Goal: Transaction & Acquisition: Subscribe to service/newsletter

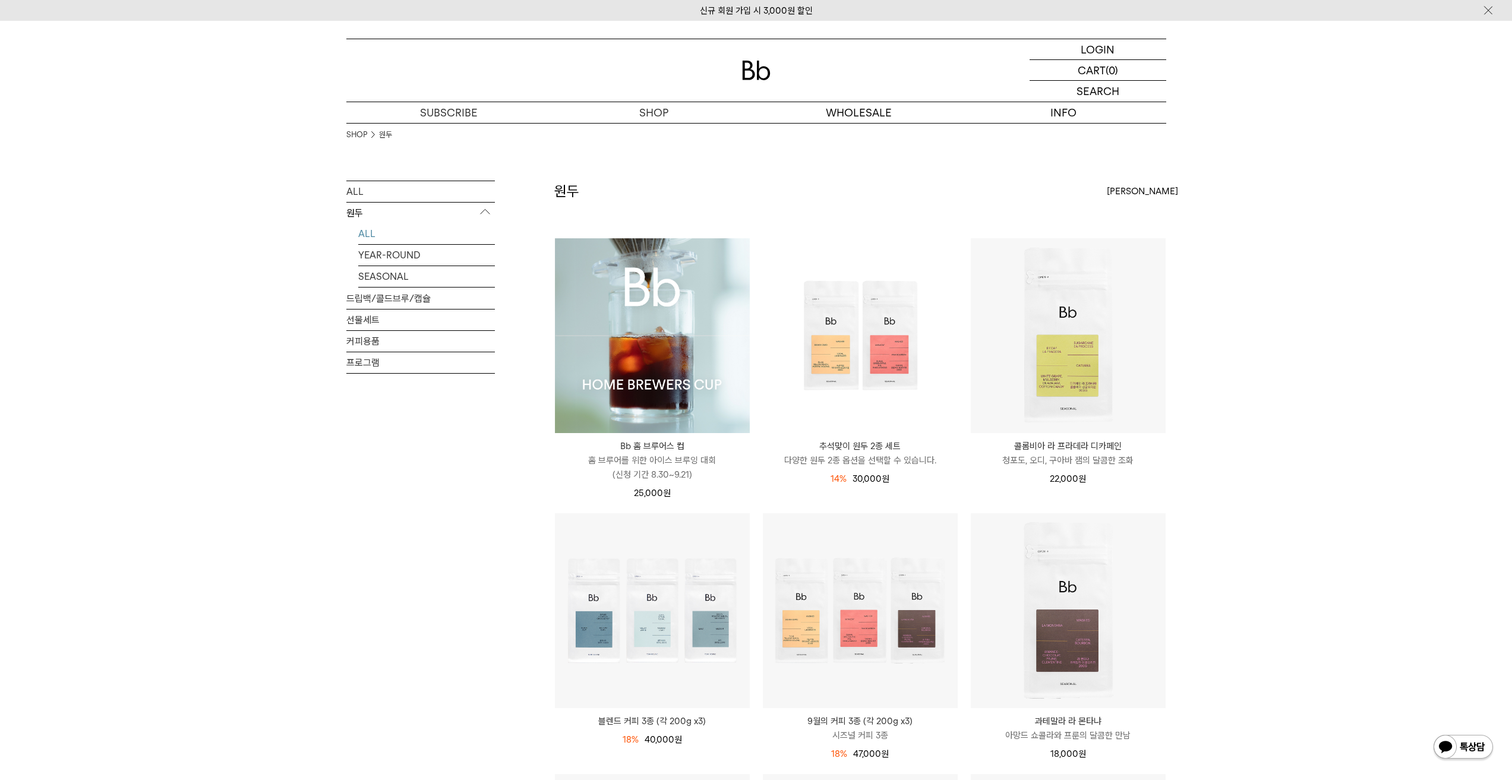
click at [696, 327] on img at bounding box center [652, 335] width 195 height 195
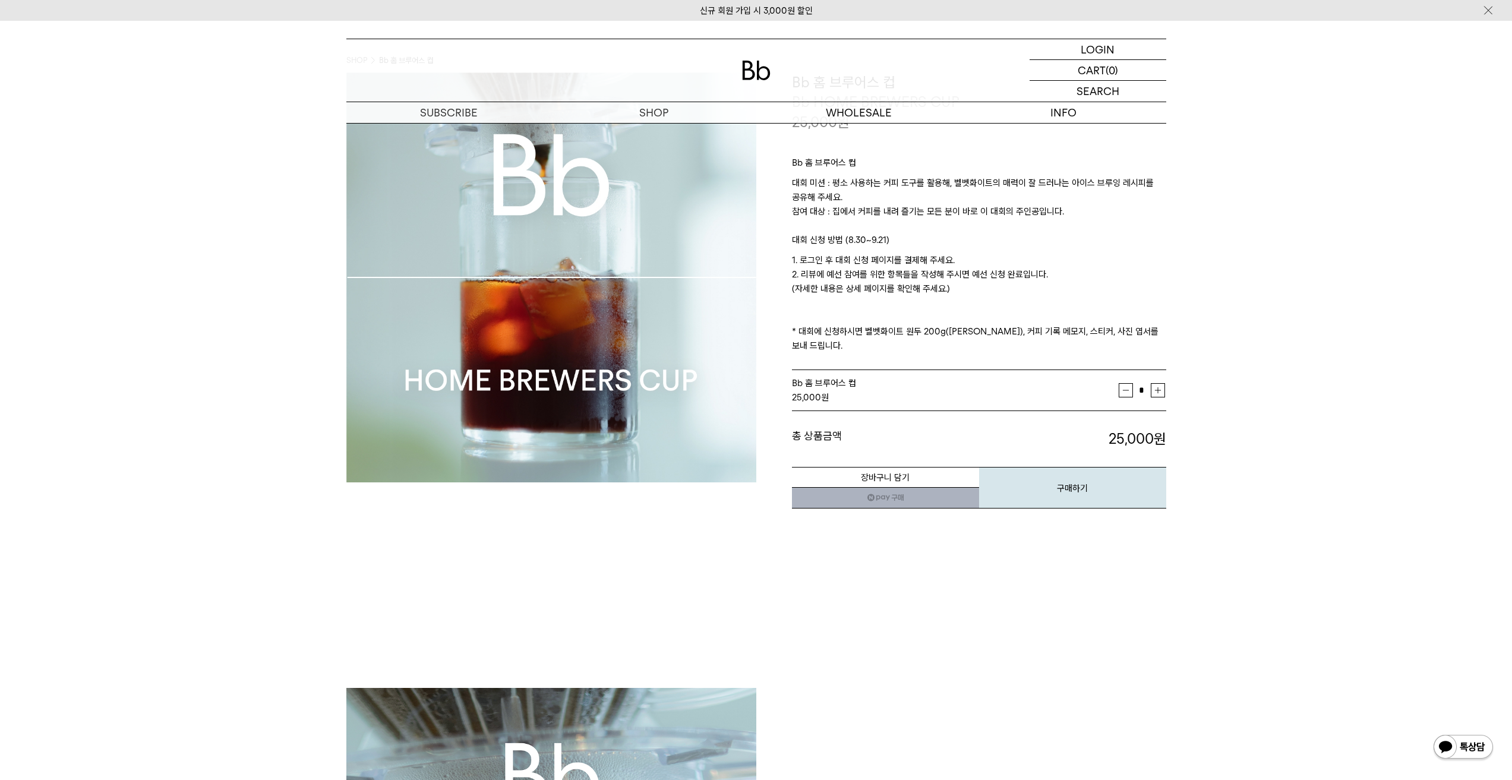
scroll to position [59, 0]
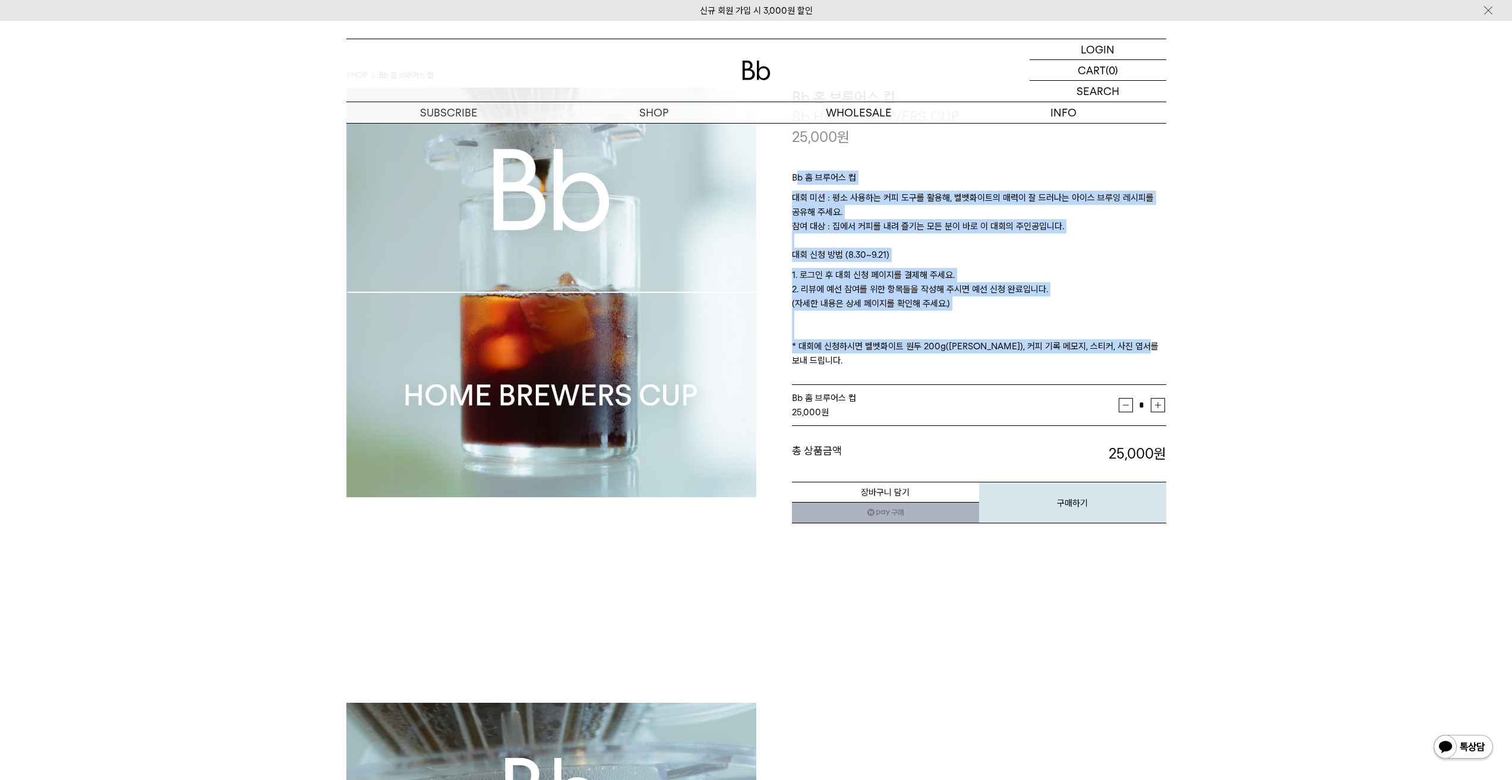
drag, startPoint x: 1165, startPoint y: 342, endPoint x: 797, endPoint y: 181, distance: 401.4
click at [797, 181] on p "Bb 홈 브루어스 컵" at bounding box center [979, 180] width 374 height 20
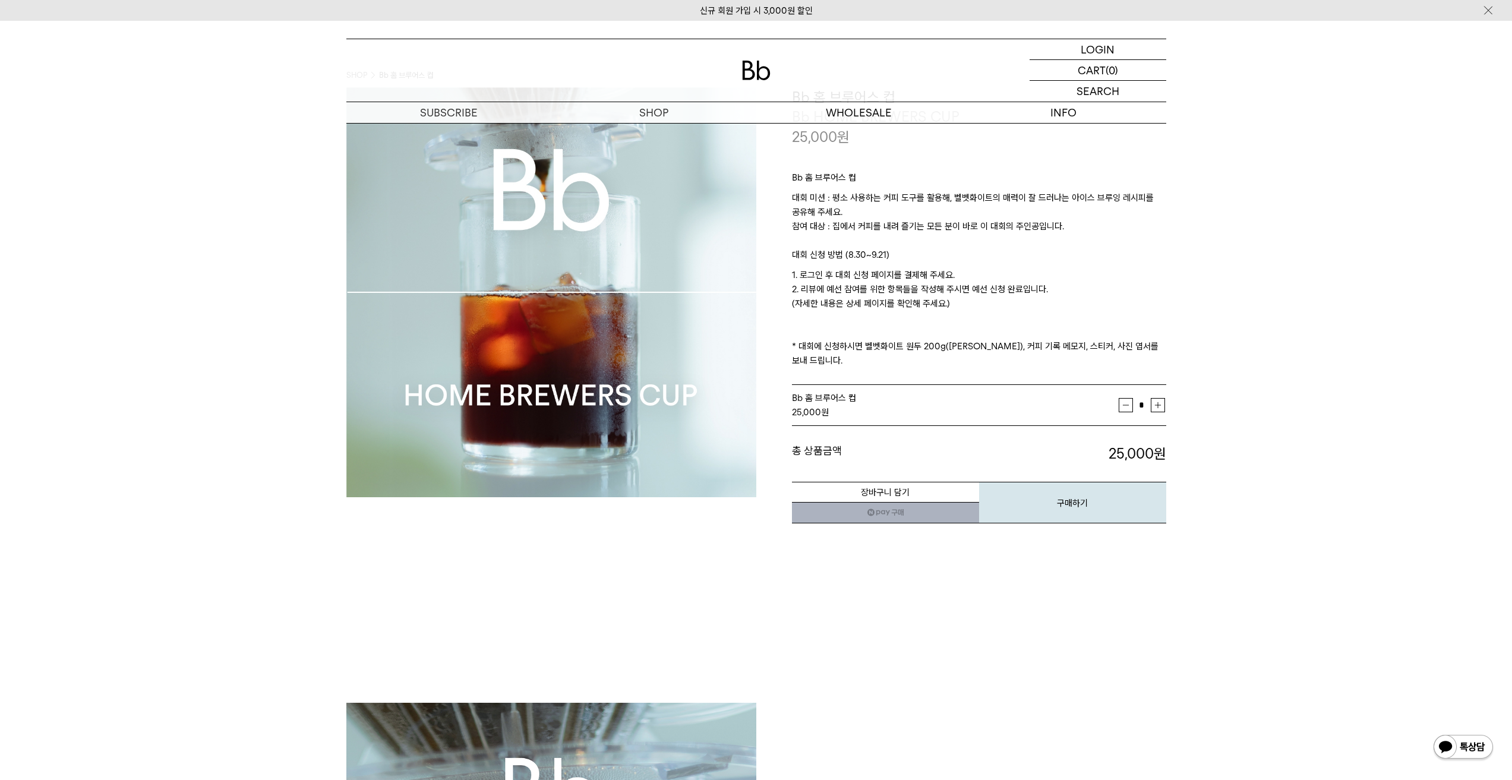
drag, startPoint x: 1073, startPoint y: 226, endPoint x: 785, endPoint y: 181, distance: 291.7
click at [785, 181] on div "**********" at bounding box center [961, 305] width 410 height 437
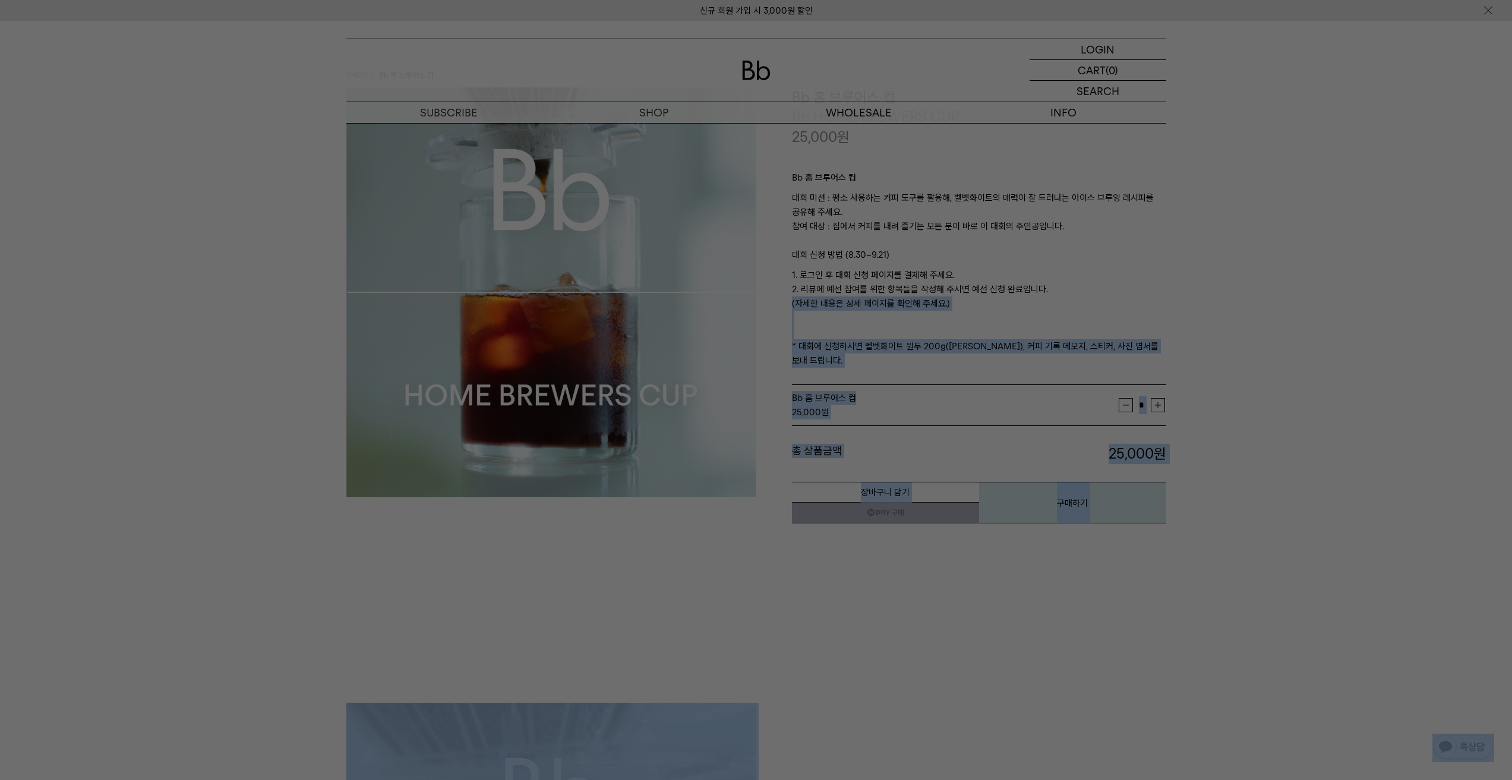
drag, startPoint x: 972, startPoint y: 308, endPoint x: 791, endPoint y: 273, distance: 183.8
click at [864, 277] on div at bounding box center [756, 390] width 1512 height 780
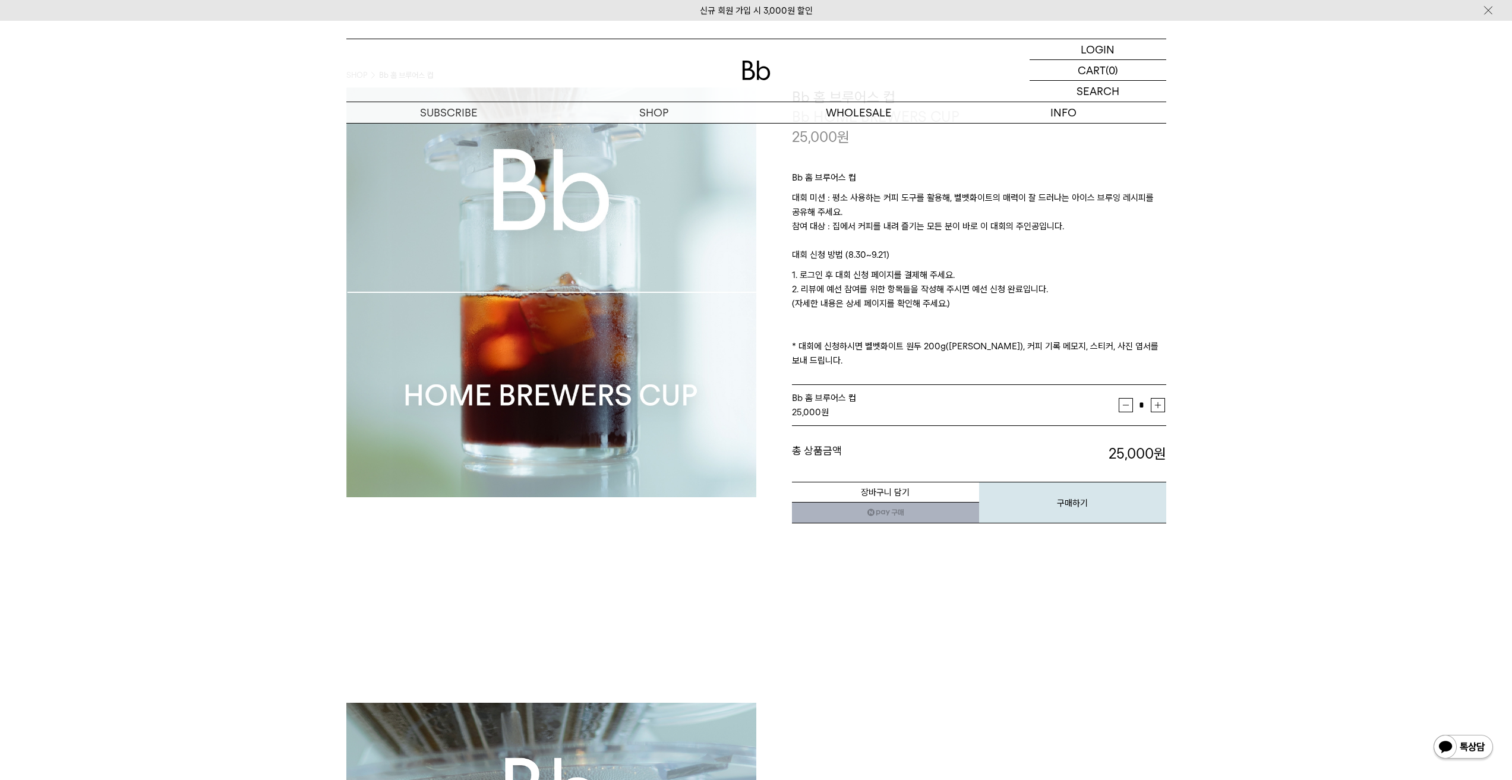
drag, startPoint x: 963, startPoint y: 307, endPoint x: 793, endPoint y: 274, distance: 173.0
click at [793, 274] on p "1. 로그인 후 대회 신청 페이지를 결제해 주세요. 2. 리뷰에 예선 참여를 위한 항목들을 작성해 주시면 예선 신청 완료입니다. (자세한 내용…" at bounding box center [979, 318] width 374 height 100
click at [905, 282] on p "1. 로그인 후 대회 신청 페이지를 결제해 주세요. 2. 리뷰에 예선 참여를 위한 항목들을 작성해 주시면 예선 신청 완료입니다. (자세한 내용…" at bounding box center [979, 318] width 374 height 100
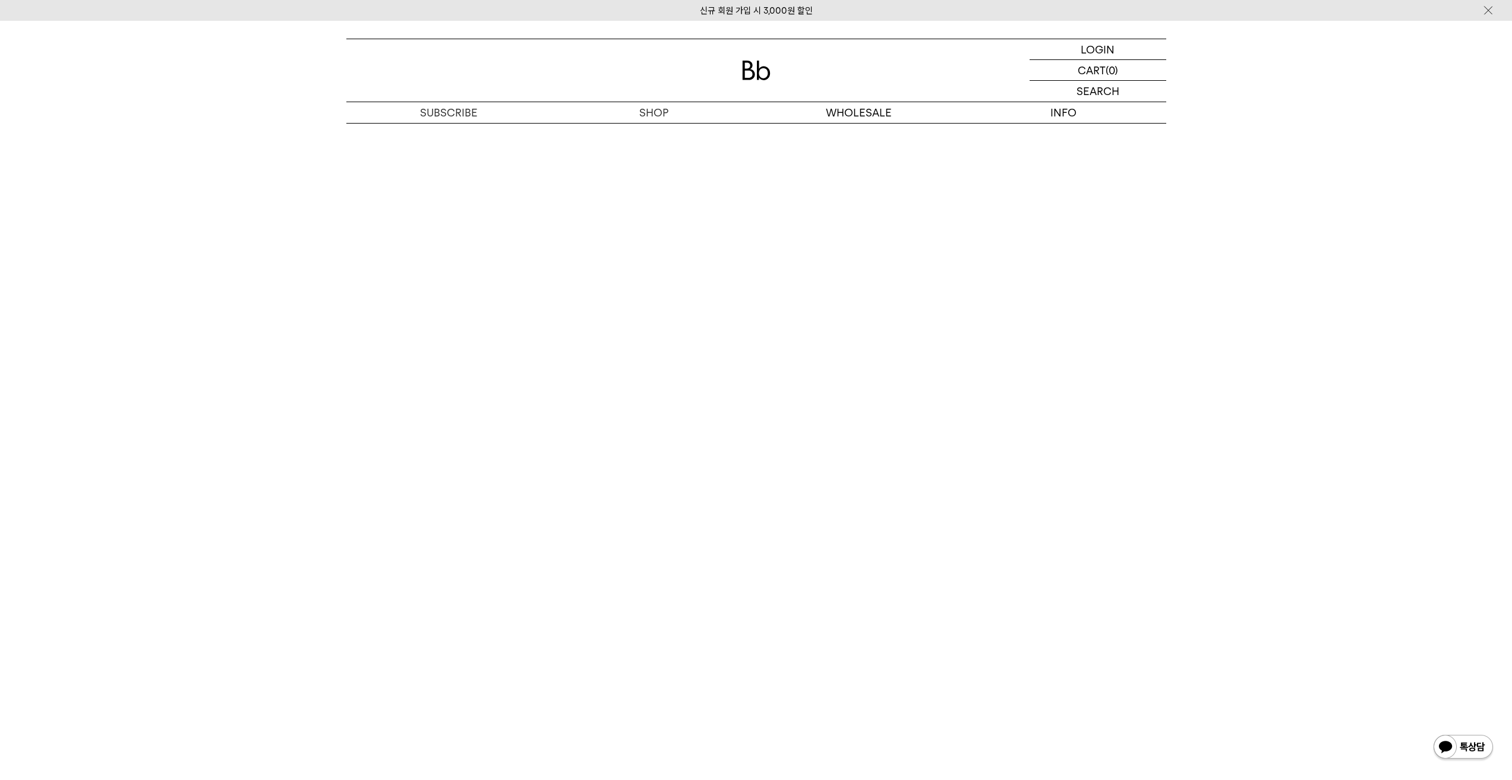
scroll to position [5755, 0]
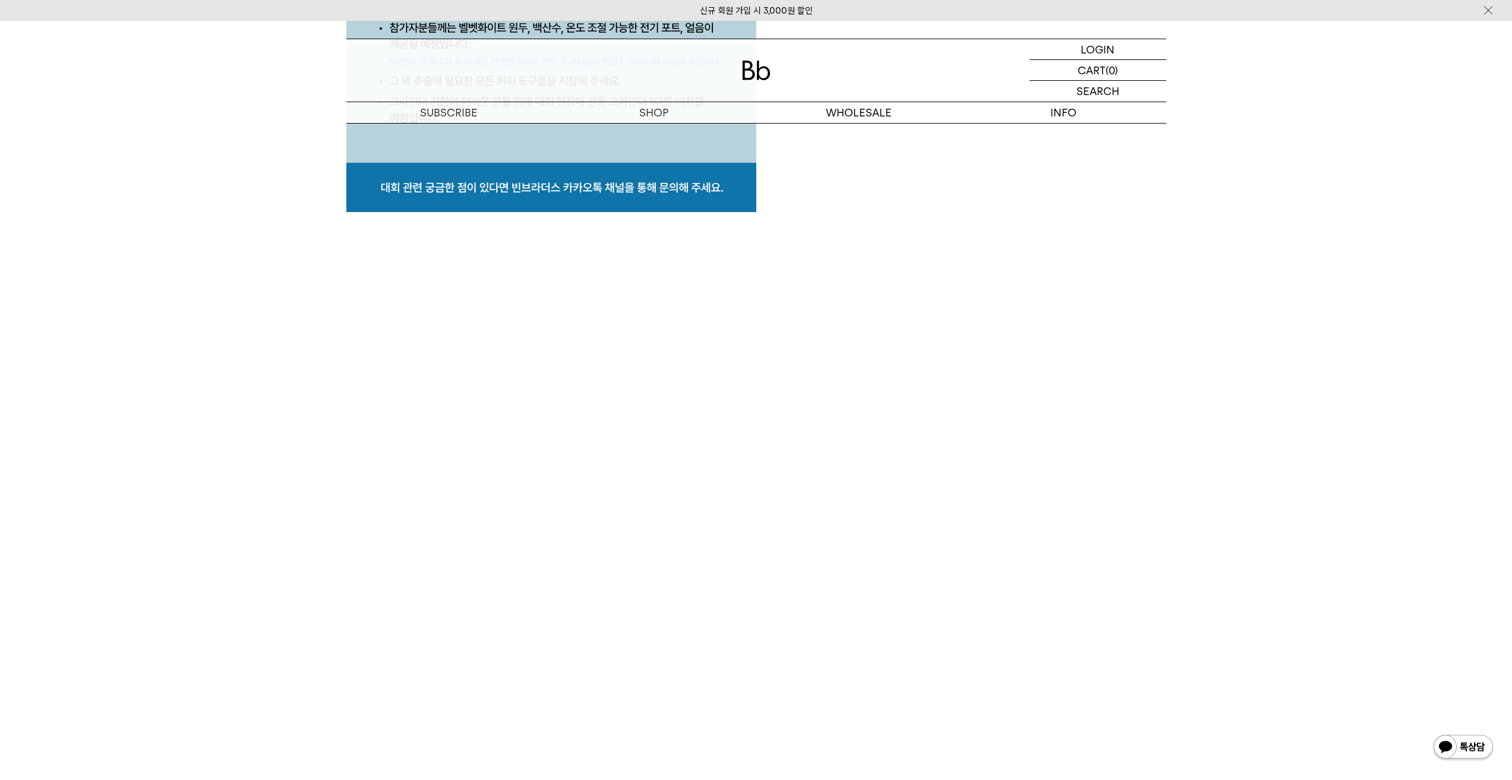
drag, startPoint x: 267, startPoint y: 587, endPoint x: 260, endPoint y: 587, distance: 6.5
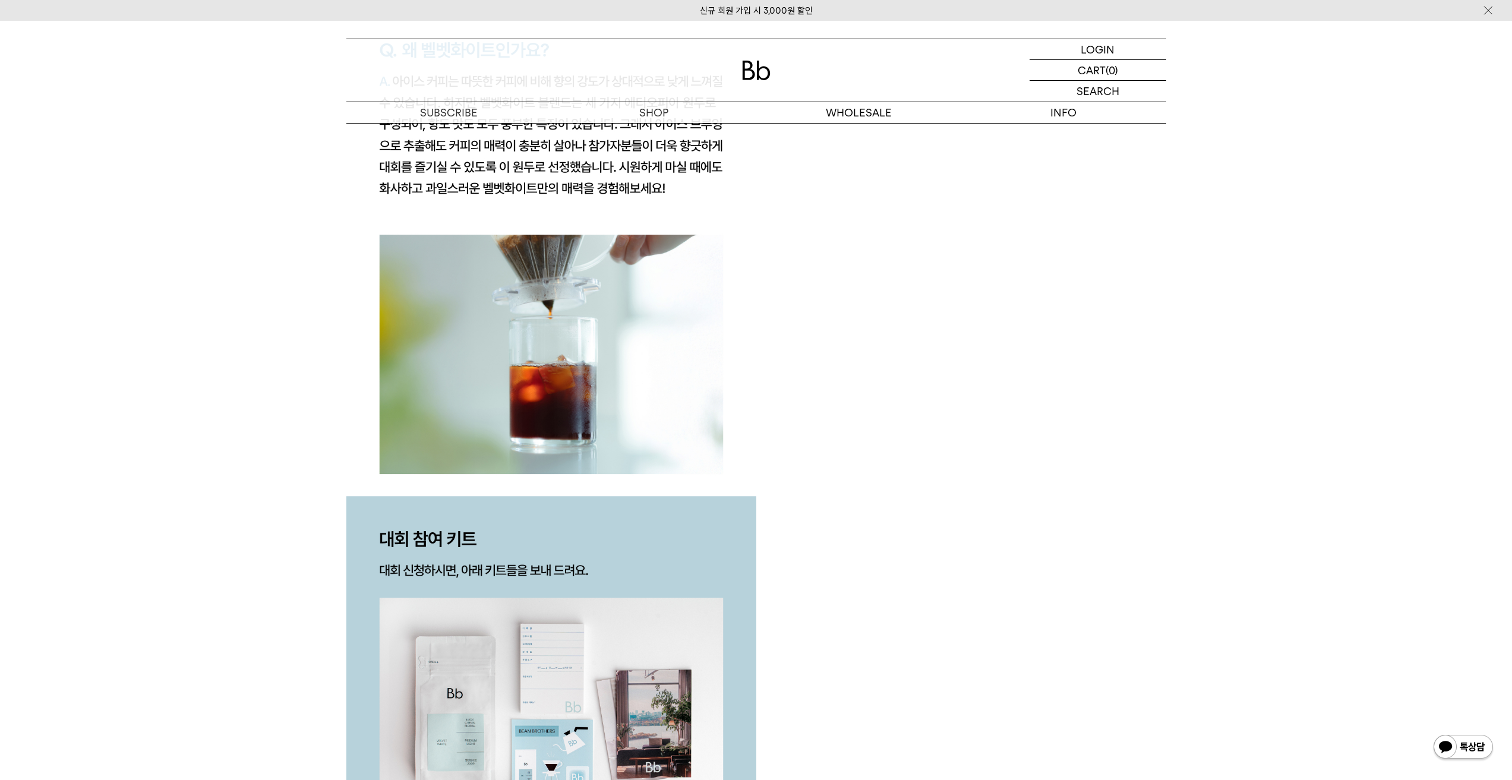
scroll to position [0, 0]
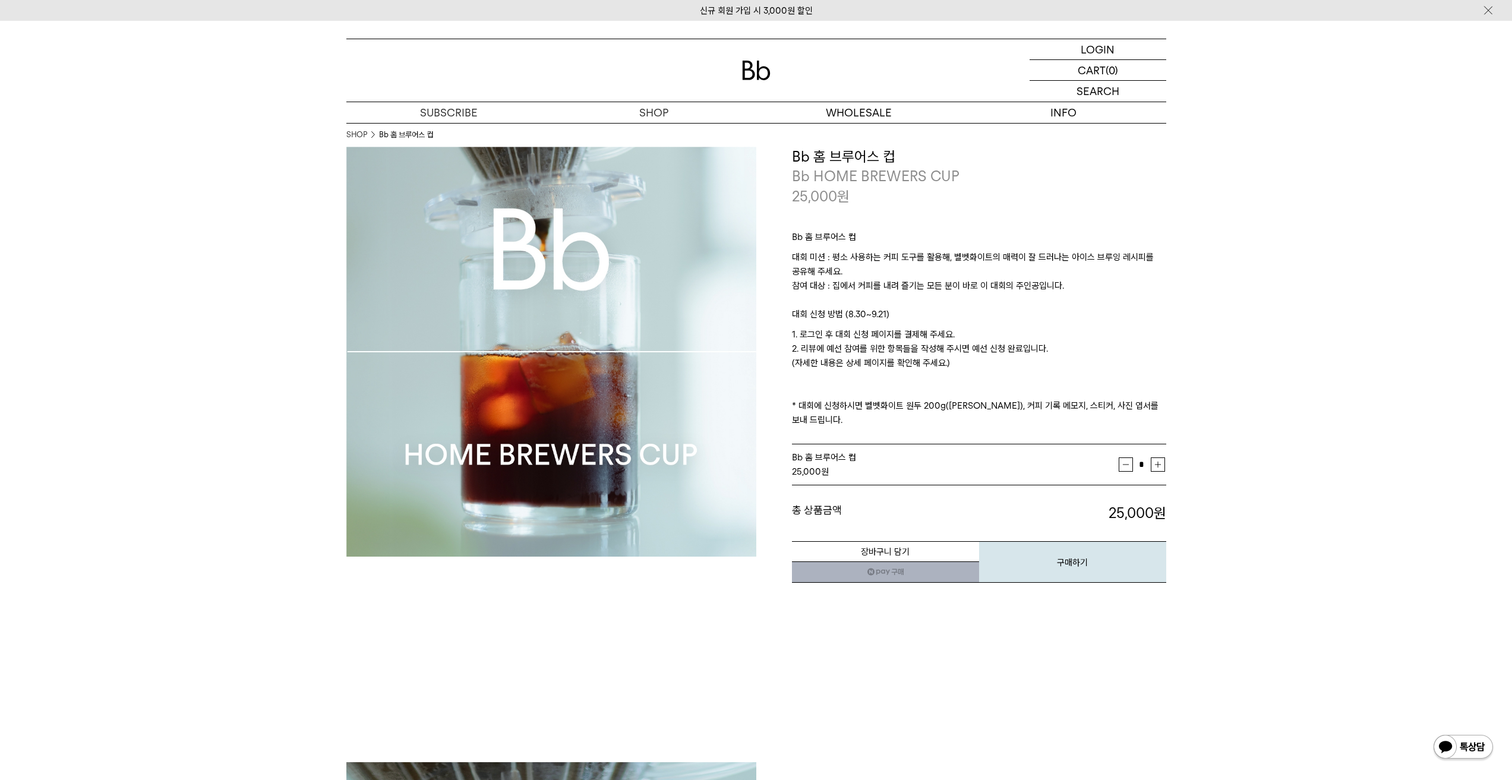
drag, startPoint x: 805, startPoint y: 362, endPoint x: 761, endPoint y: 305, distance: 71.5
click at [761, 305] on div "**********" at bounding box center [961, 365] width 410 height 437
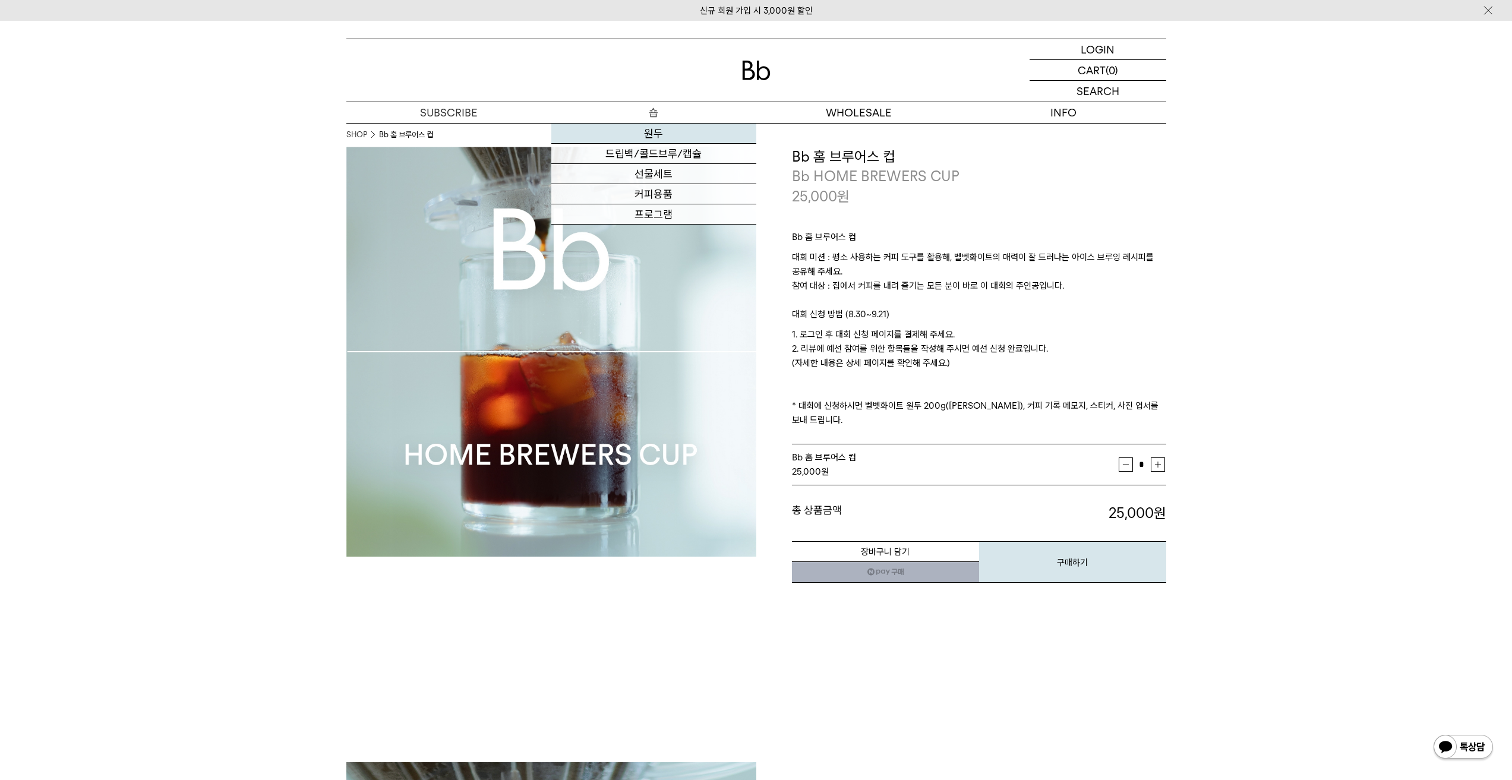
click at [658, 128] on link "원두" at bounding box center [653, 134] width 205 height 20
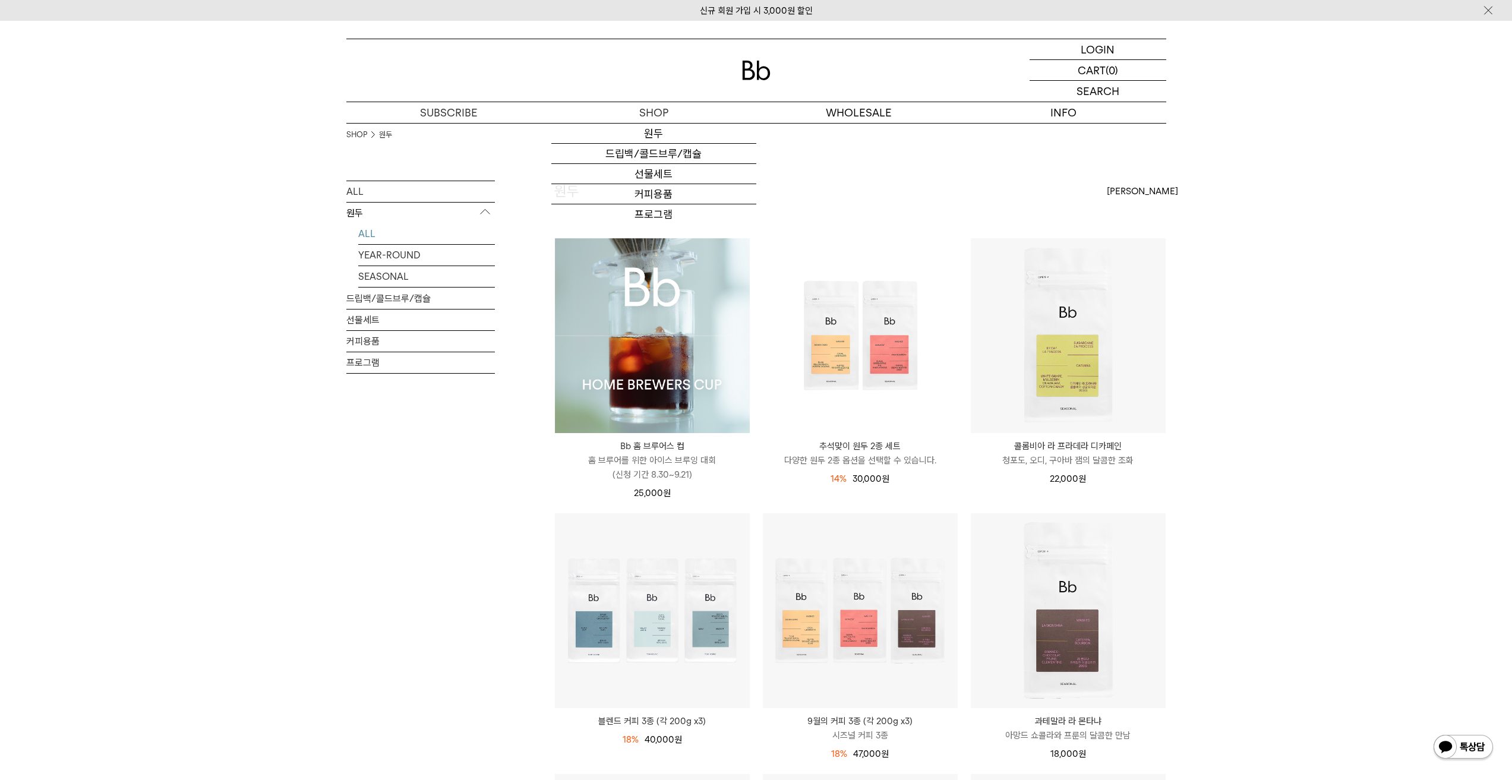
click at [745, 66] on img at bounding box center [756, 71] width 29 height 20
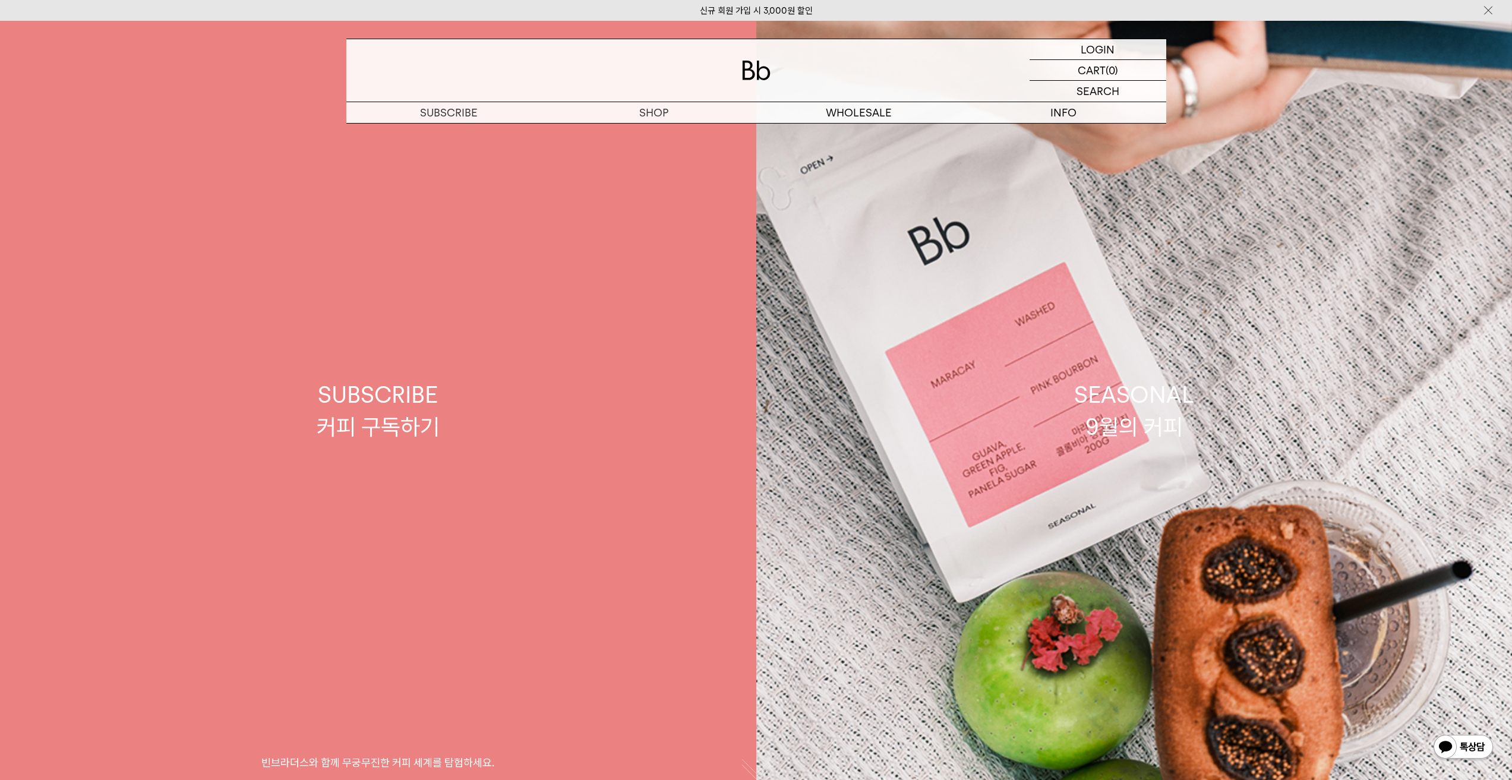
click at [400, 438] on div "SUBSCRIBE 커피 구독하기" at bounding box center [378, 410] width 123 height 63
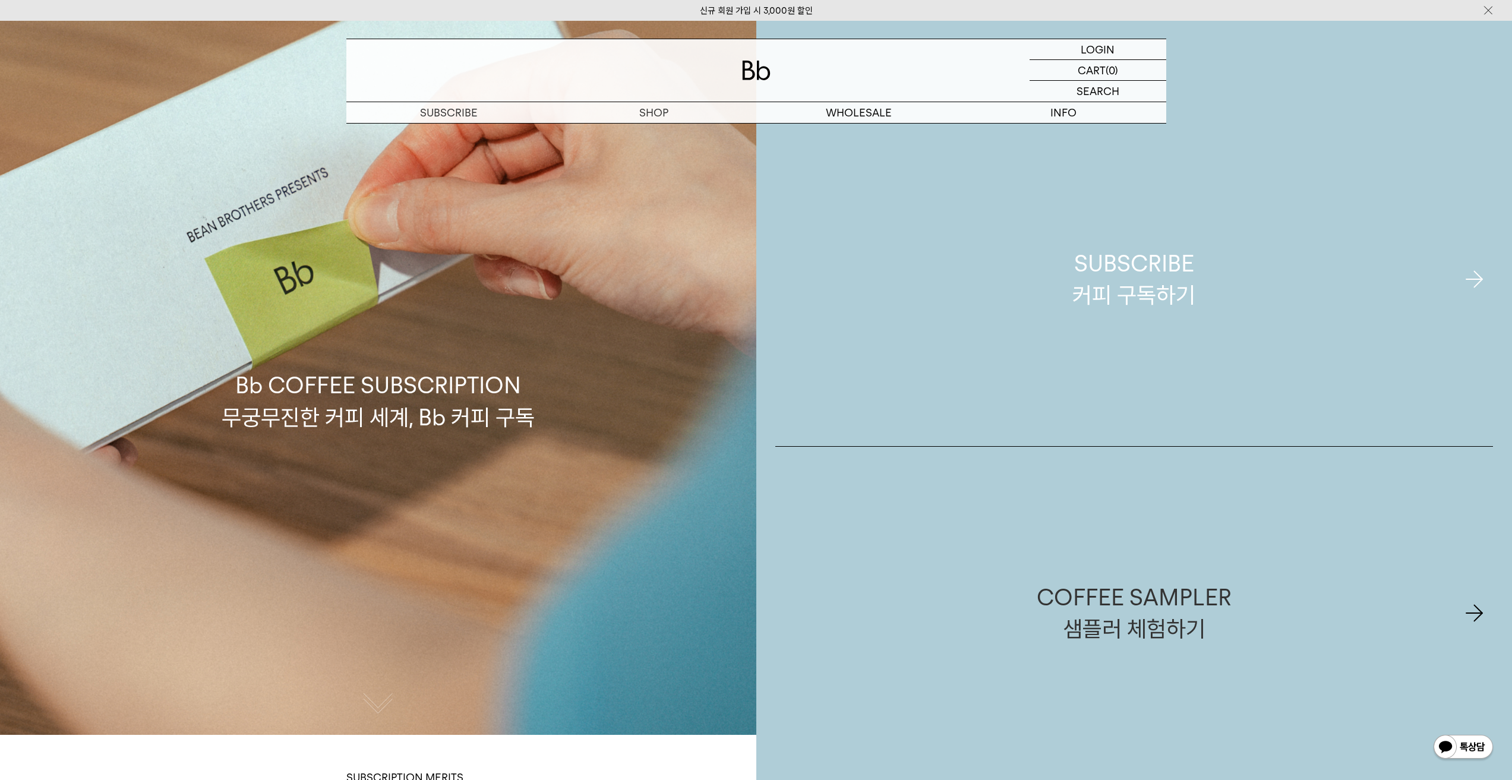
scroll to position [59, 0]
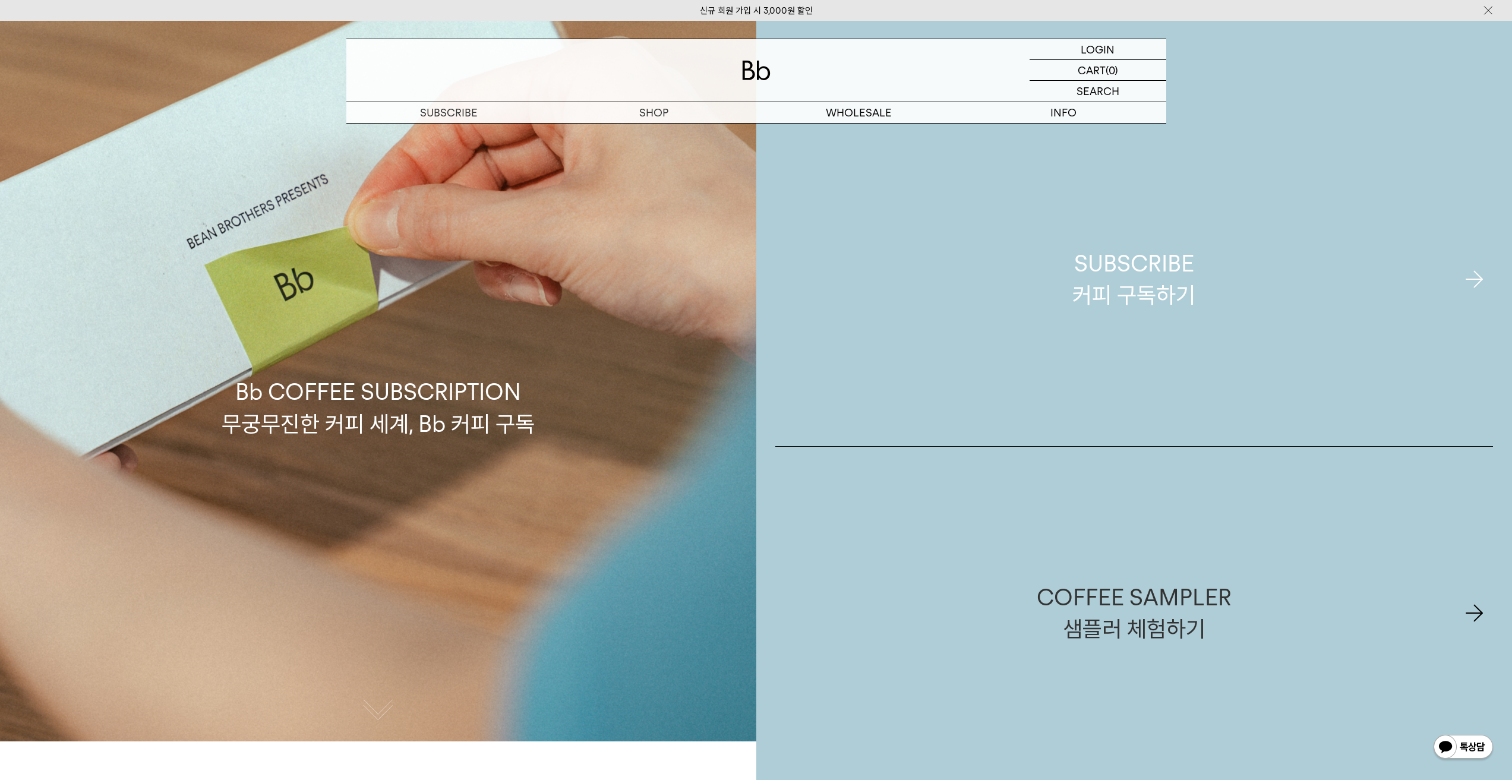
click at [1222, 322] on link "SUBSCRIBE 커피 구독하기" at bounding box center [1134, 279] width 718 height 333
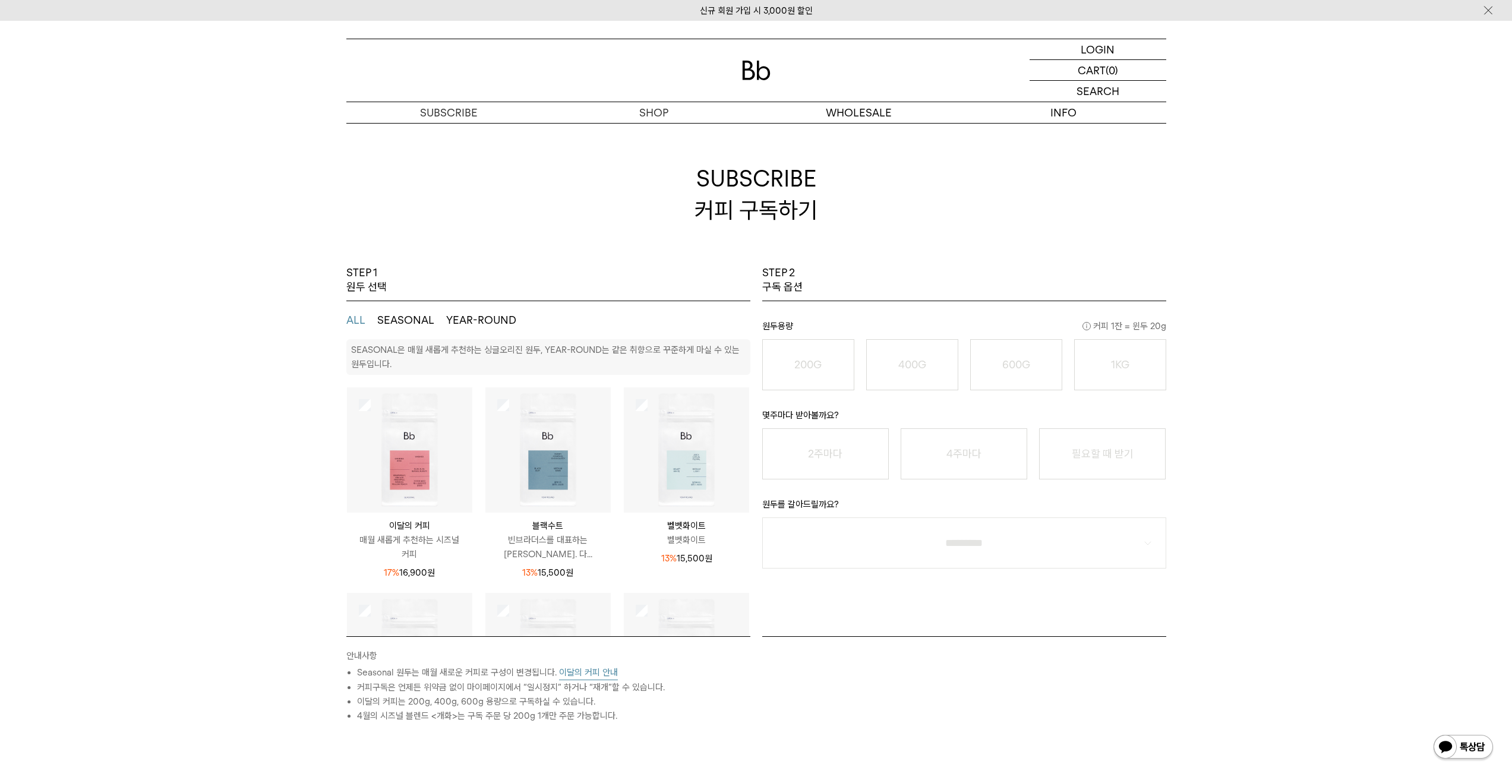
click at [411, 315] on button "SEASONAL" at bounding box center [405, 320] width 57 height 14
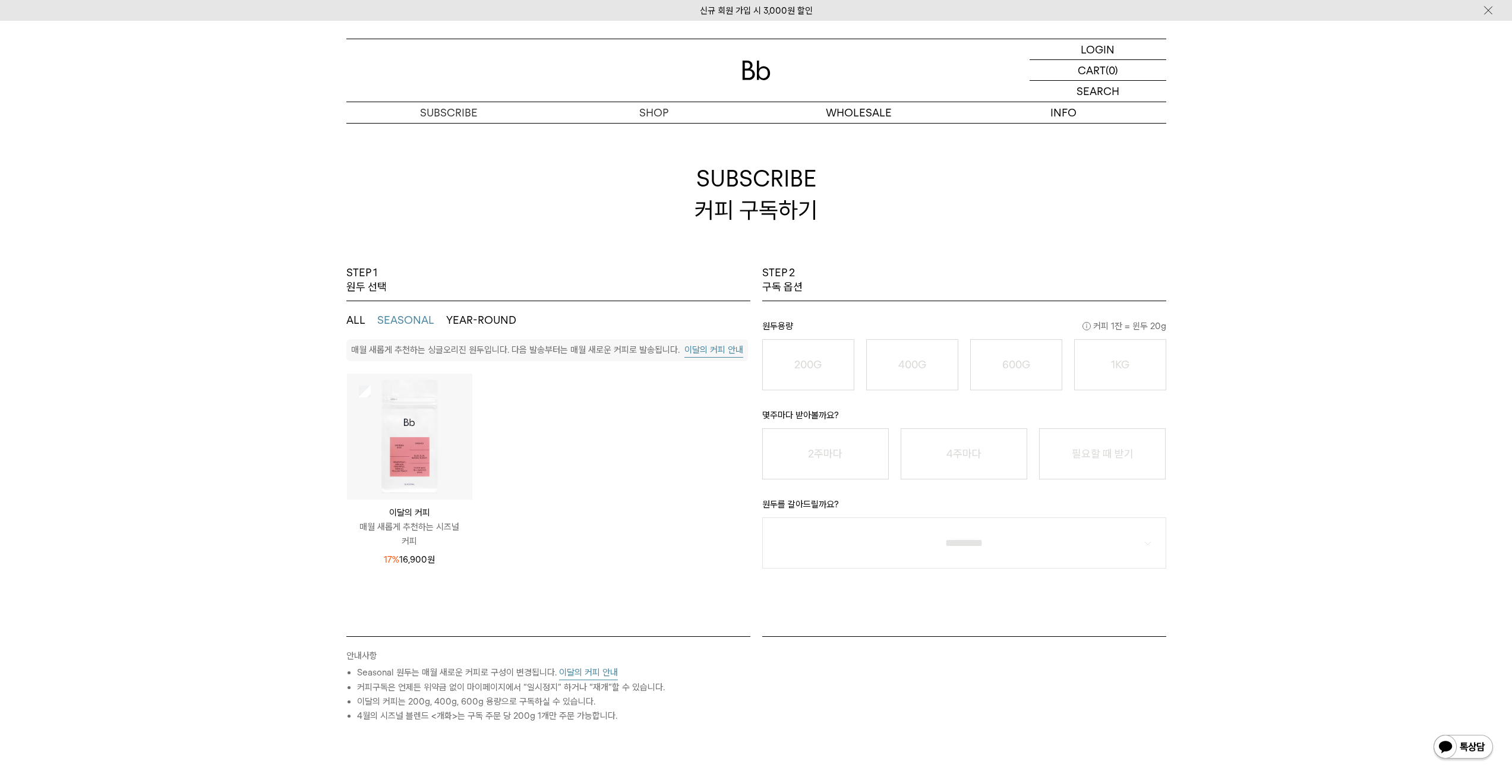
click at [451, 414] on img at bounding box center [409, 436] width 125 height 125
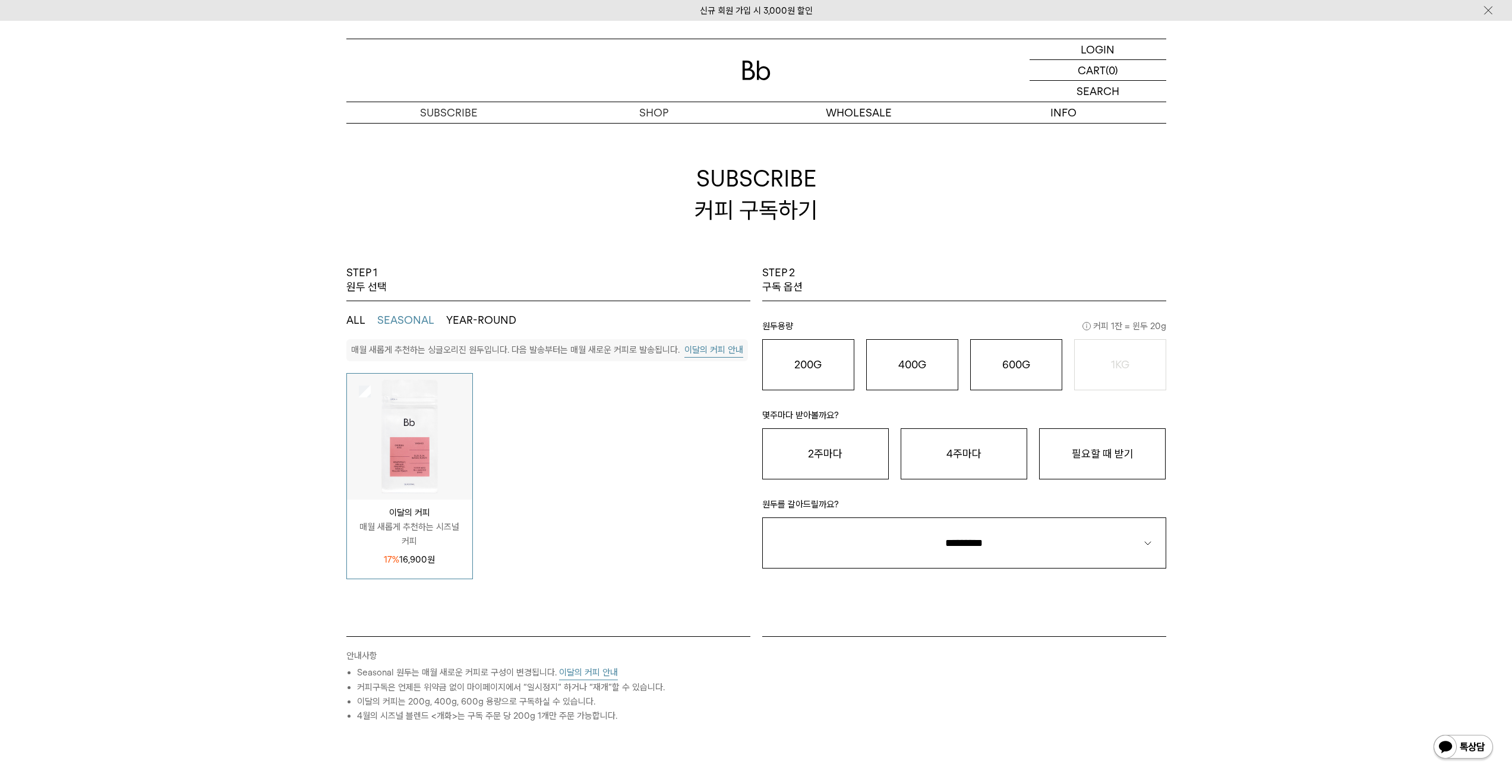
click at [709, 355] on button "이달의 커피 안내" at bounding box center [713, 350] width 59 height 15
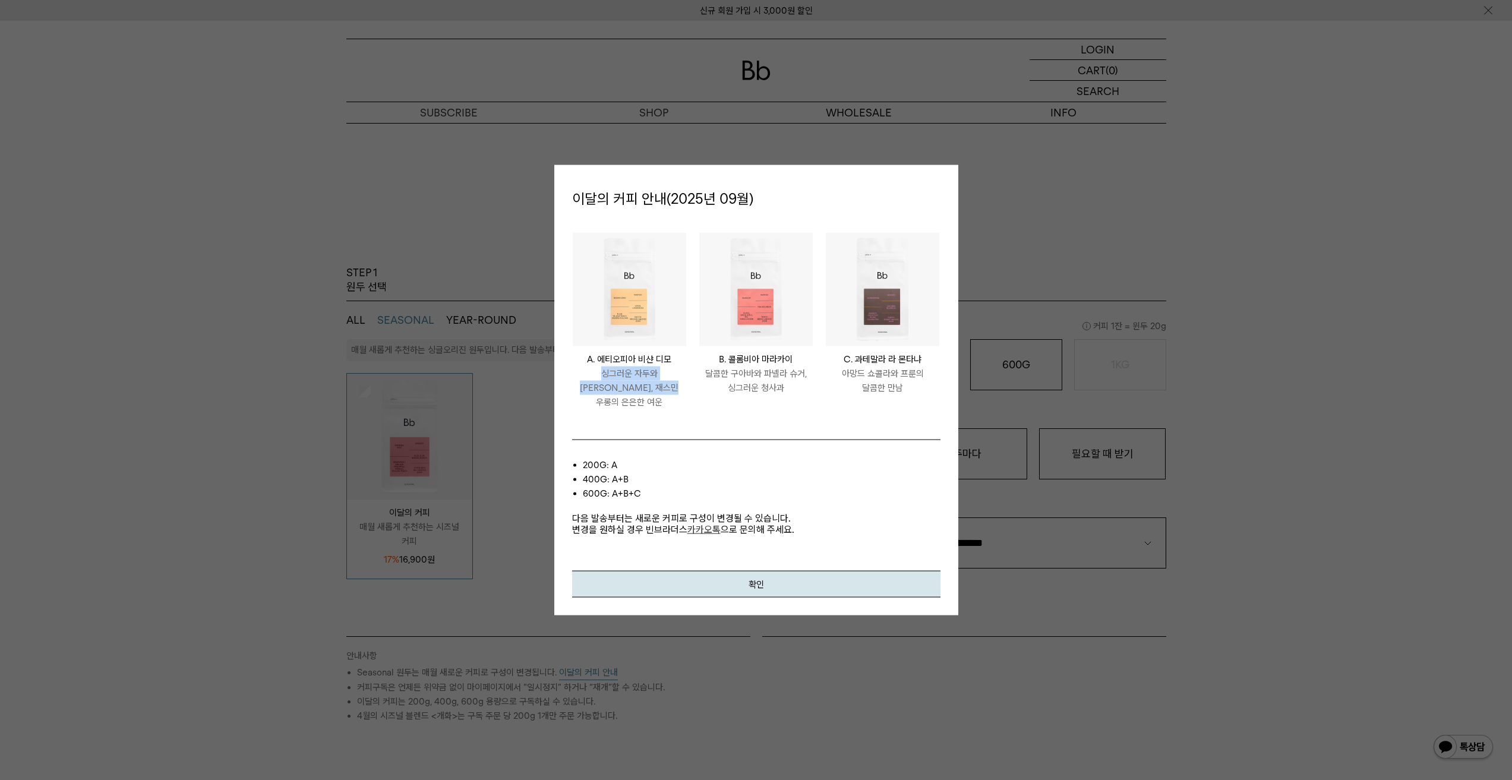
drag, startPoint x: 663, startPoint y: 397, endPoint x: 573, endPoint y: 381, distance: 91.8
click at [573, 381] on p "싱그러운 자두와 [PERSON_NAME], 재스민 우롱의 은은한 여운" at bounding box center [629, 388] width 113 height 43
click at [1179, 188] on div at bounding box center [756, 390] width 1512 height 780
click at [767, 587] on button "확인" at bounding box center [756, 584] width 368 height 27
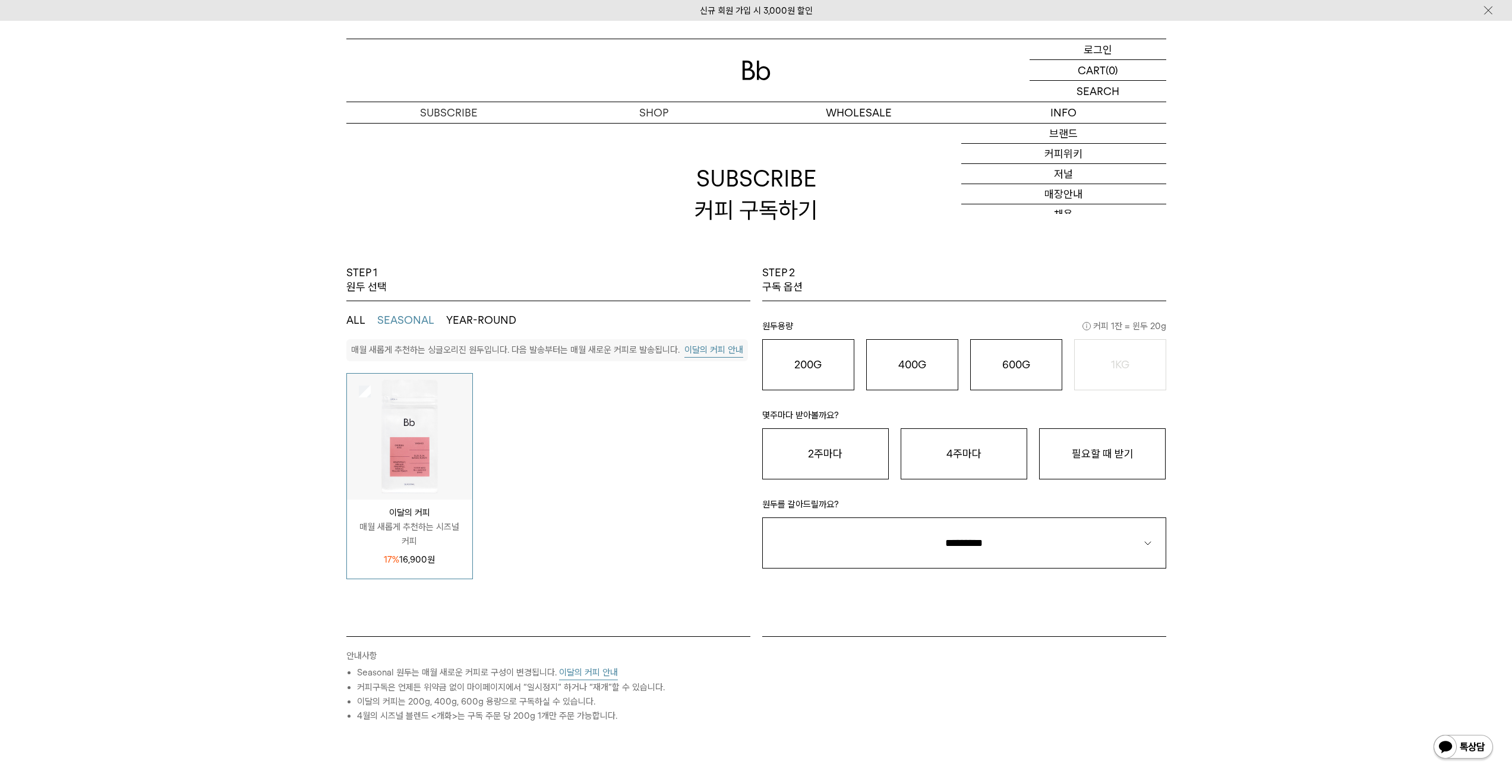
click at [1113, 45] on div "LOGIN 로그인" at bounding box center [1097, 49] width 137 height 20
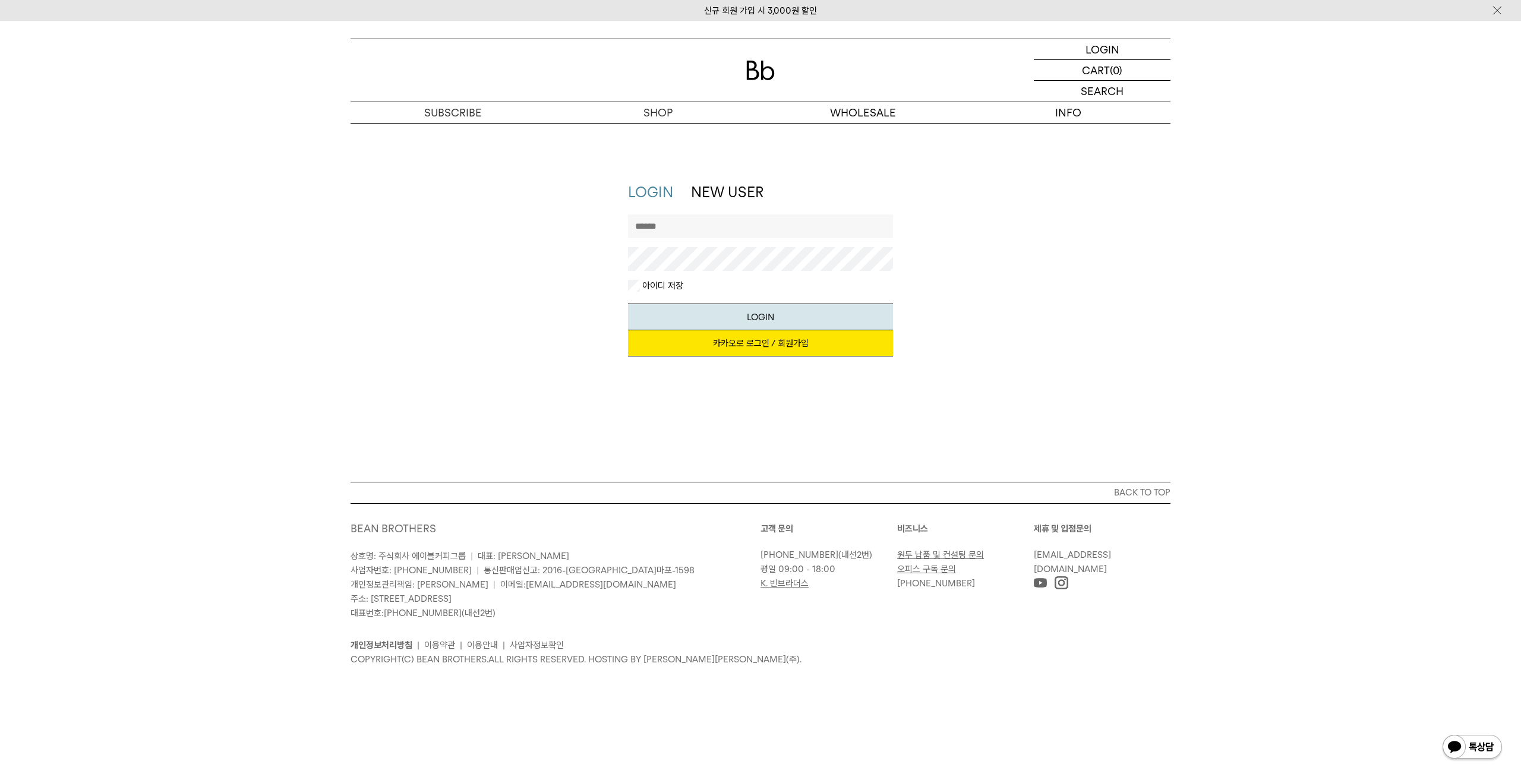
click at [715, 222] on input "text" at bounding box center [761, 226] width 266 height 24
type input "**********"
click at [628, 304] on button "LOGIN" at bounding box center [761, 317] width 266 height 27
click at [747, 341] on link "카카오로 로그인 / 회원가입" at bounding box center [761, 343] width 266 height 26
click at [264, 233] on div "**********" at bounding box center [760, 275] width 1521 height 186
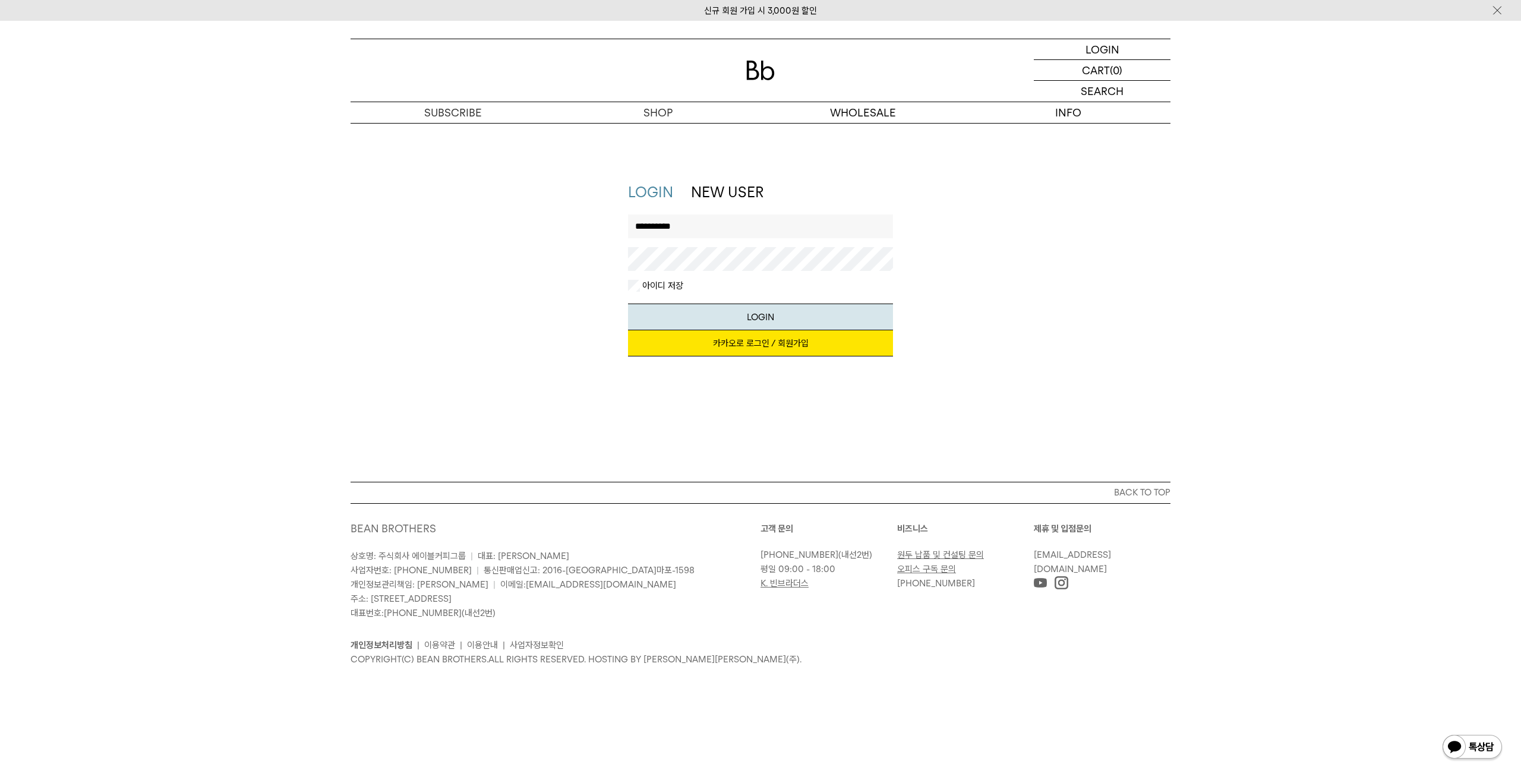
click at [628, 304] on button "LOGIN" at bounding box center [761, 317] width 266 height 27
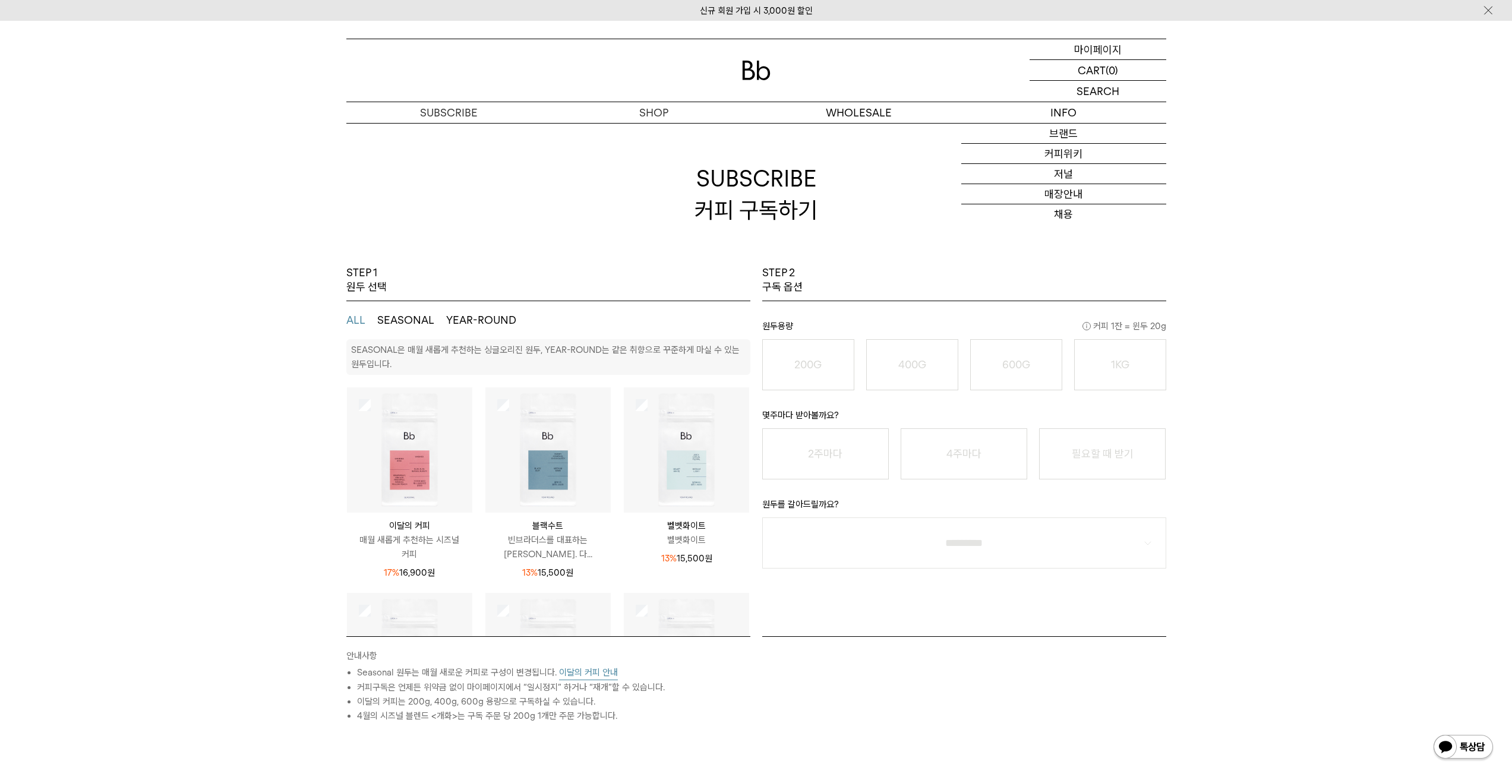
click at [1111, 52] on p "마이페이지" at bounding box center [1098, 49] width 48 height 20
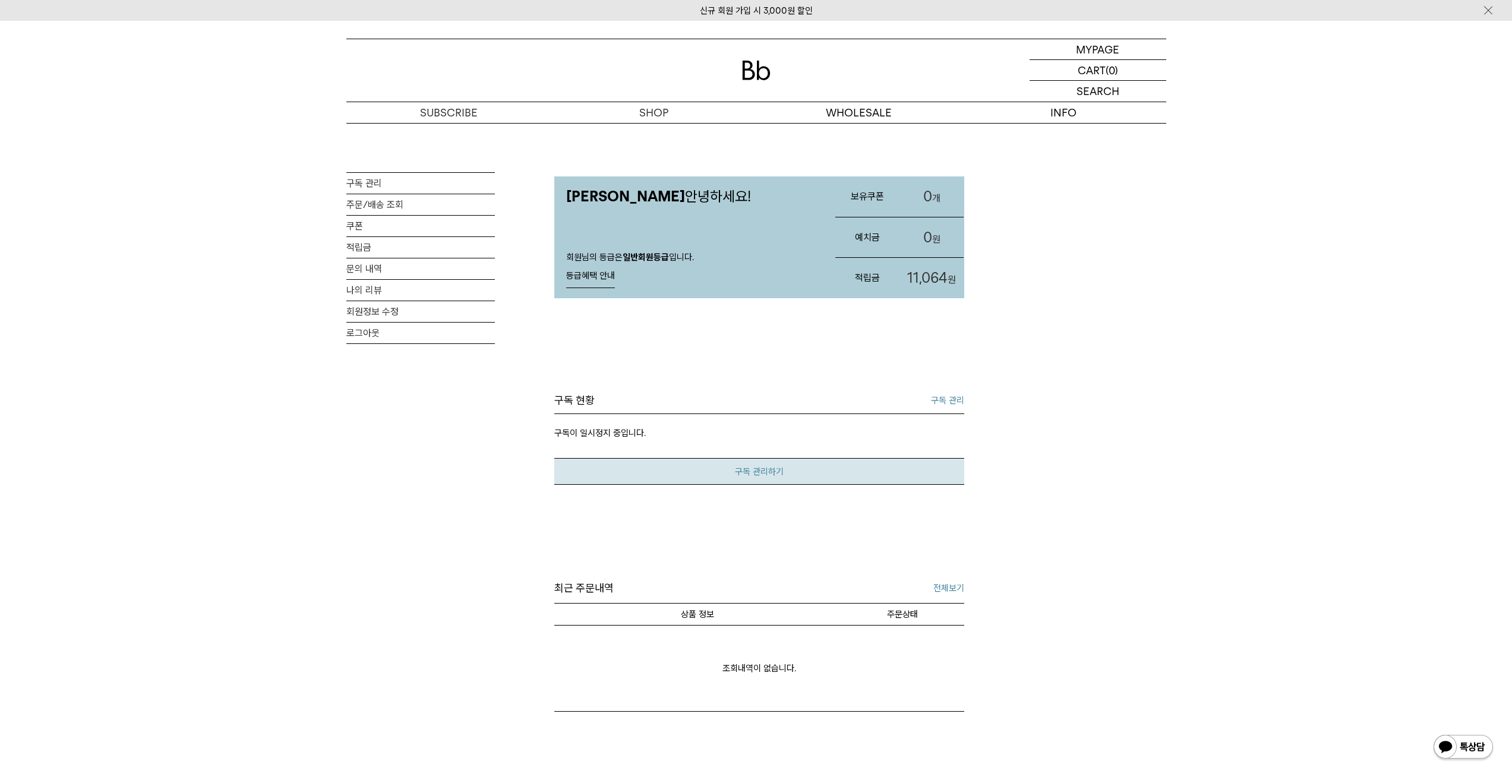
click at [681, 474] on link "구독 관리하기" at bounding box center [759, 471] width 410 height 27
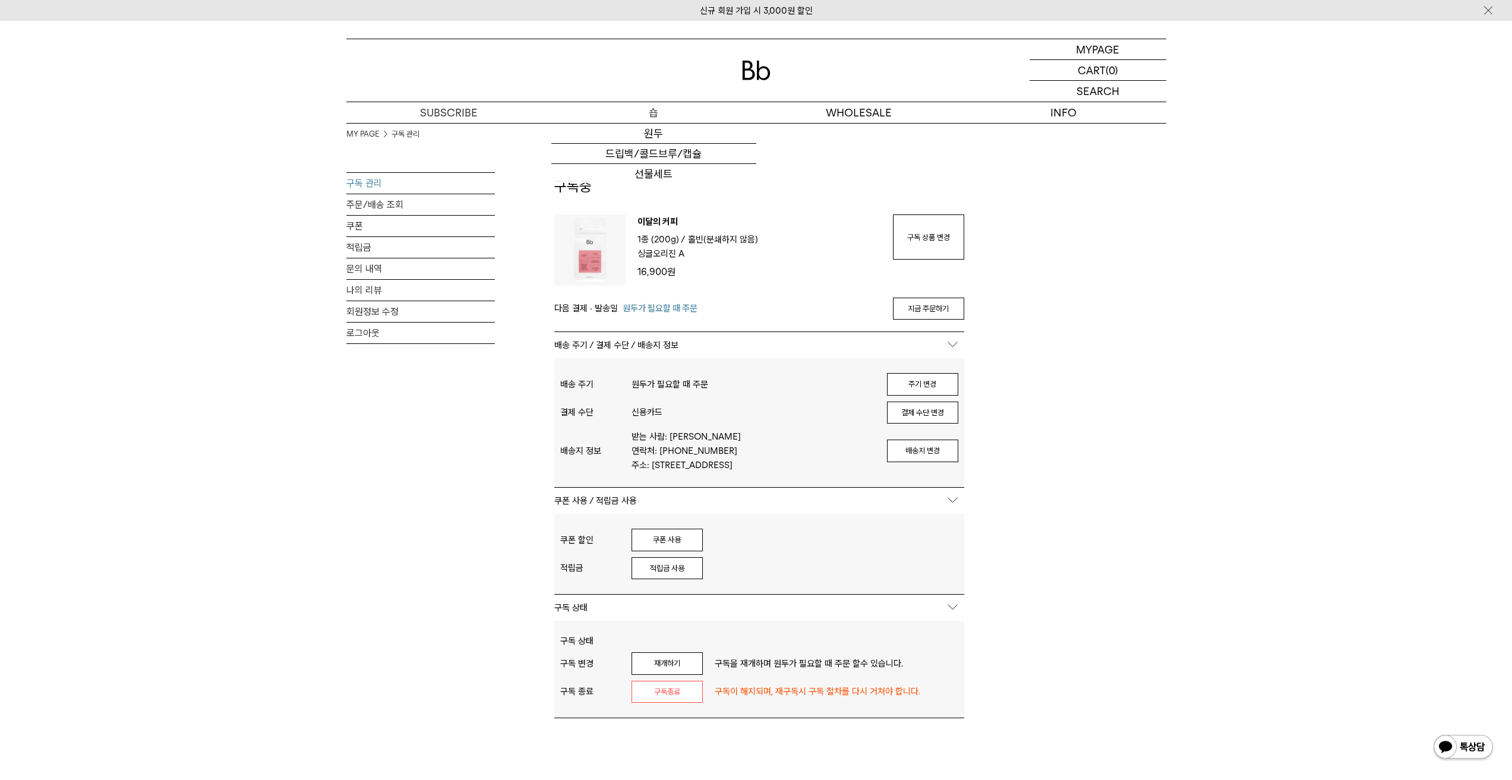
click at [650, 118] on p "숍" at bounding box center [653, 112] width 205 height 21
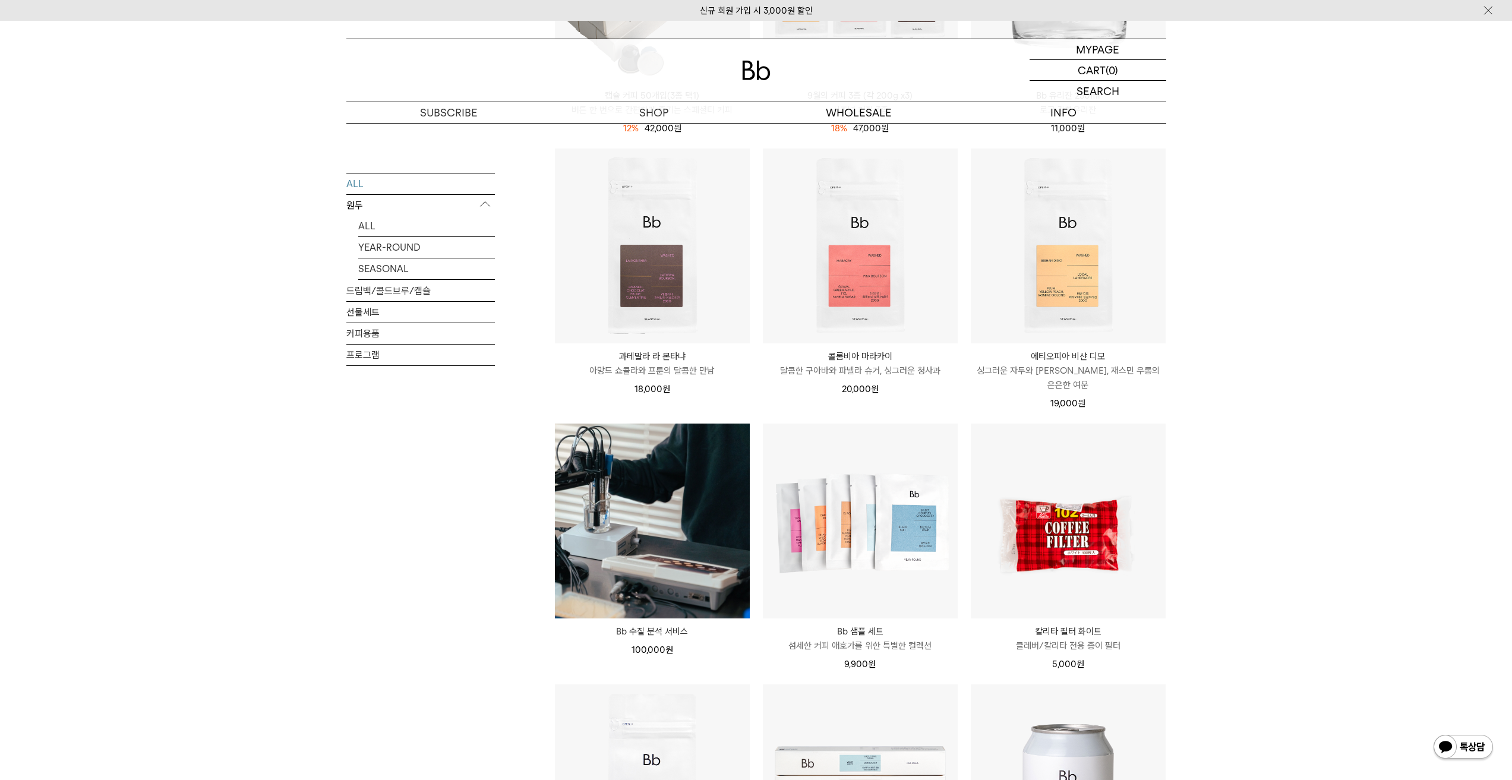
scroll to position [891, 0]
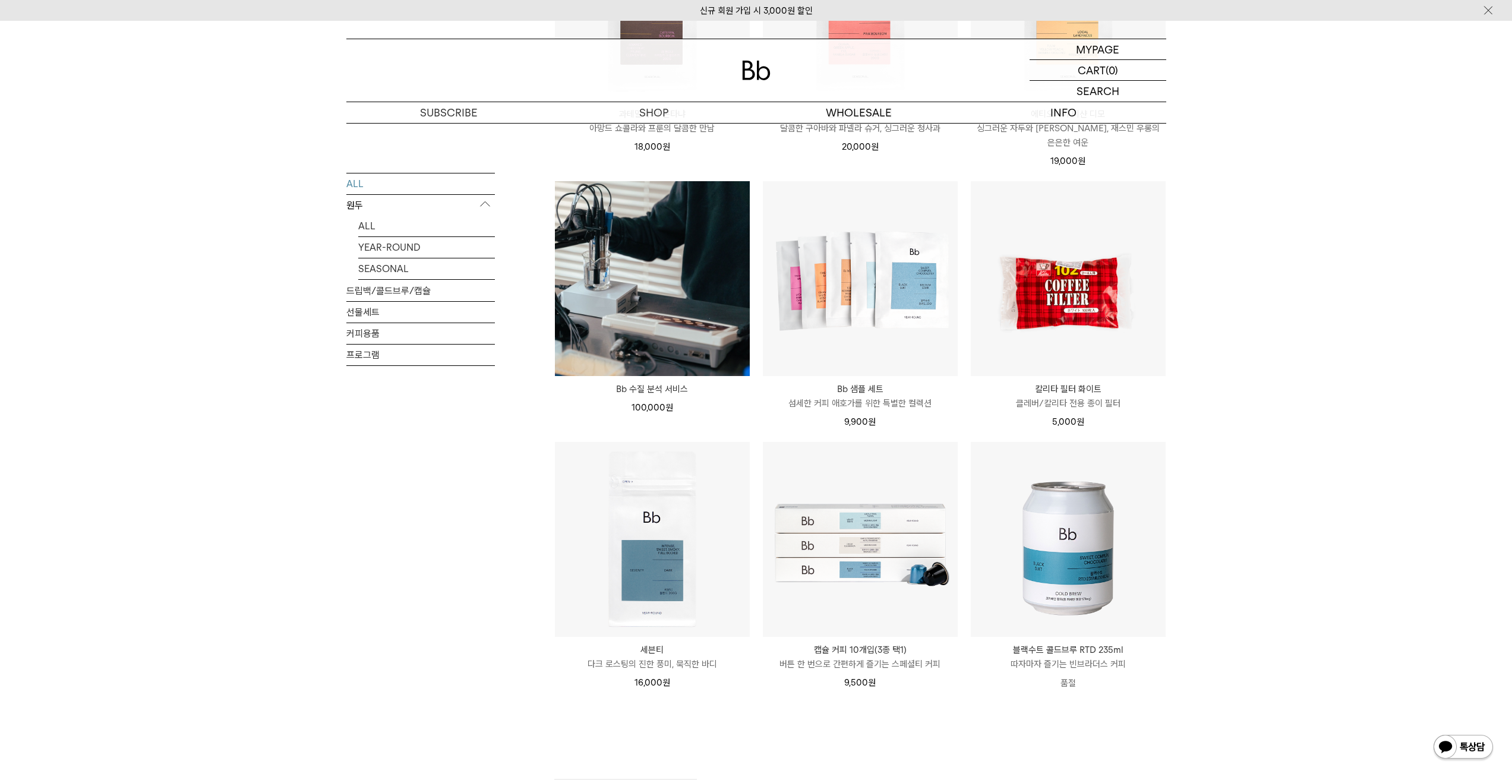
drag, startPoint x: 1411, startPoint y: 506, endPoint x: 1405, endPoint y: 522, distance: 16.8
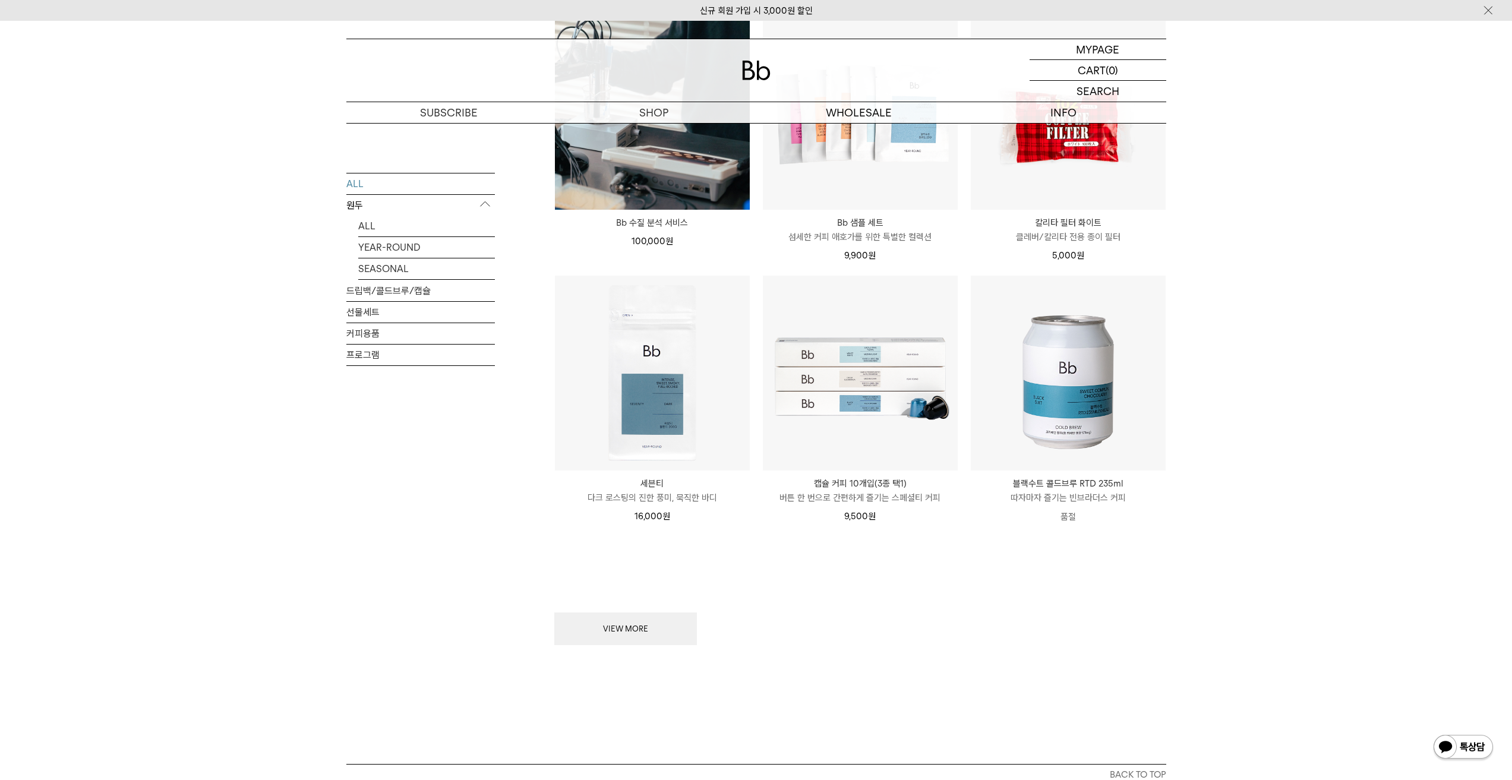
scroll to position [1376, 0]
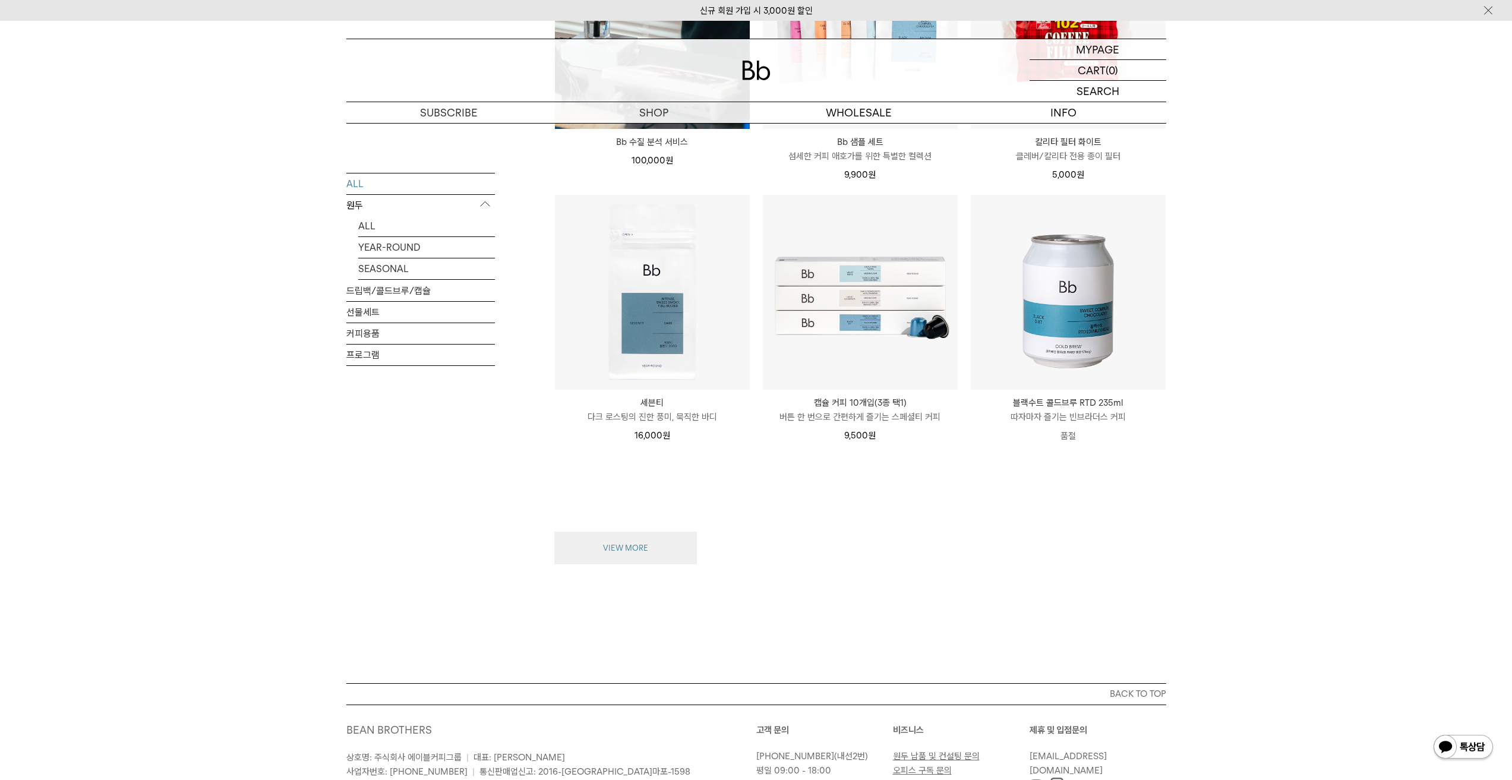
click at [658, 549] on button "VIEW MORE" at bounding box center [625, 548] width 143 height 33
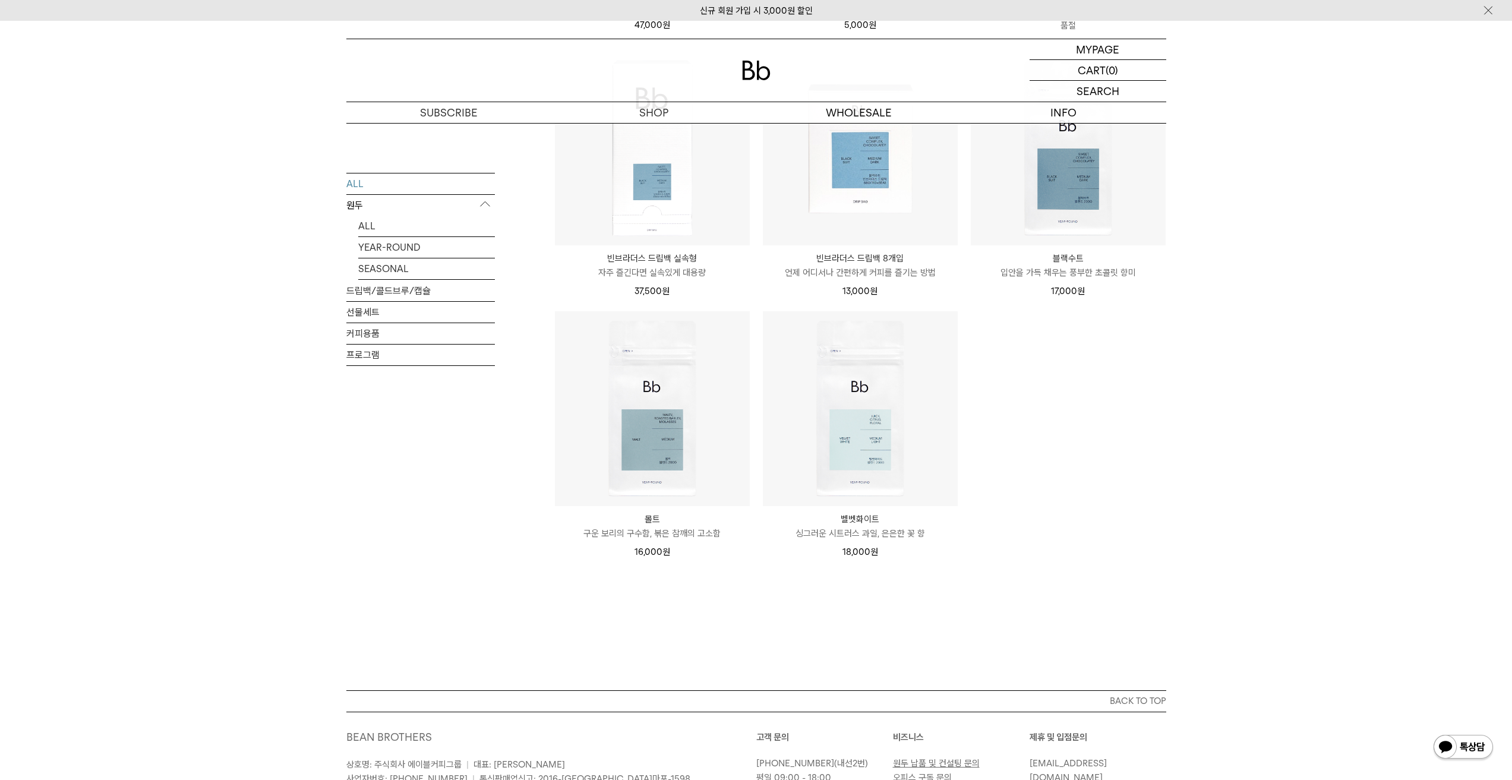
drag, startPoint x: 1288, startPoint y: 596, endPoint x: 1288, endPoint y: 499, distance: 96.8
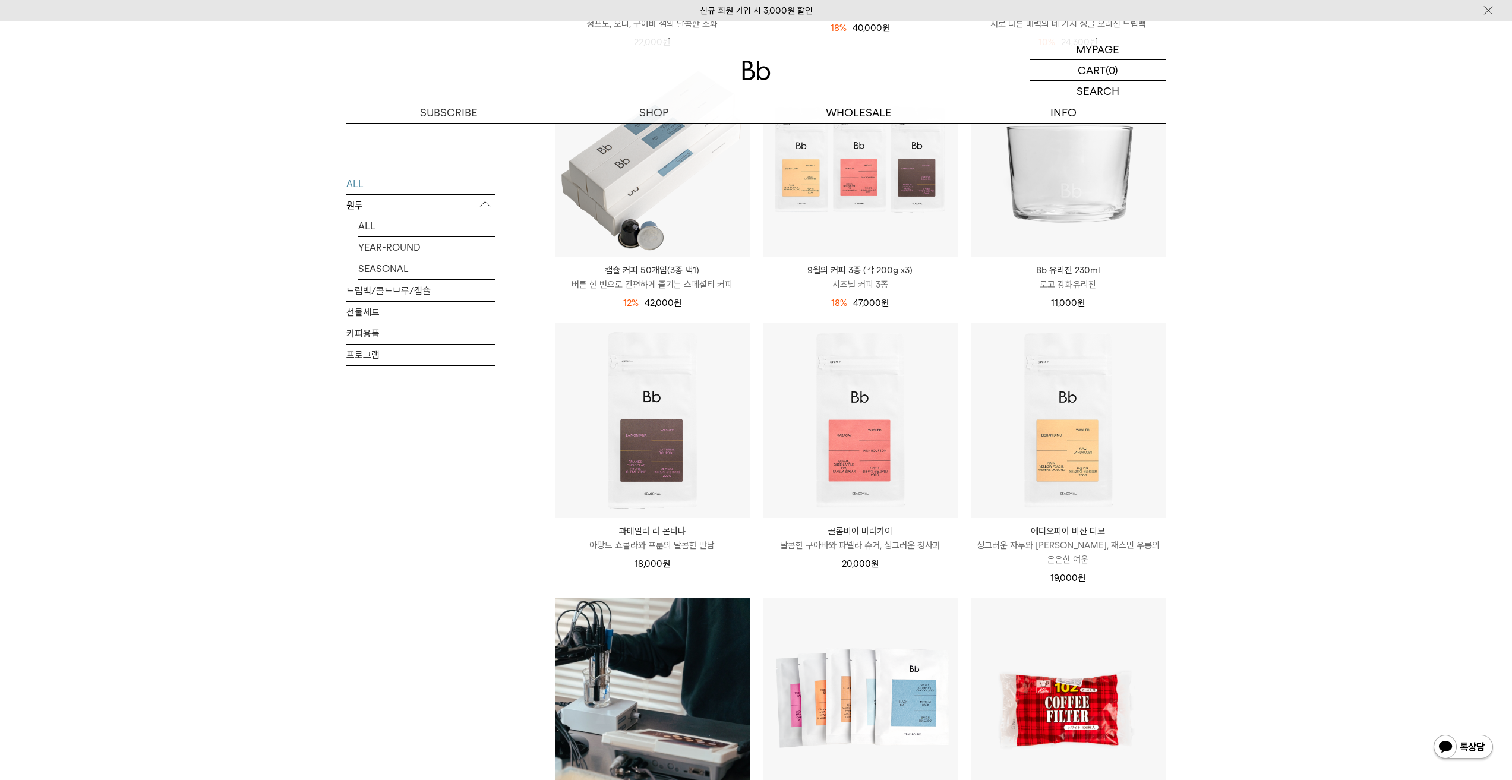
scroll to position [684, 0]
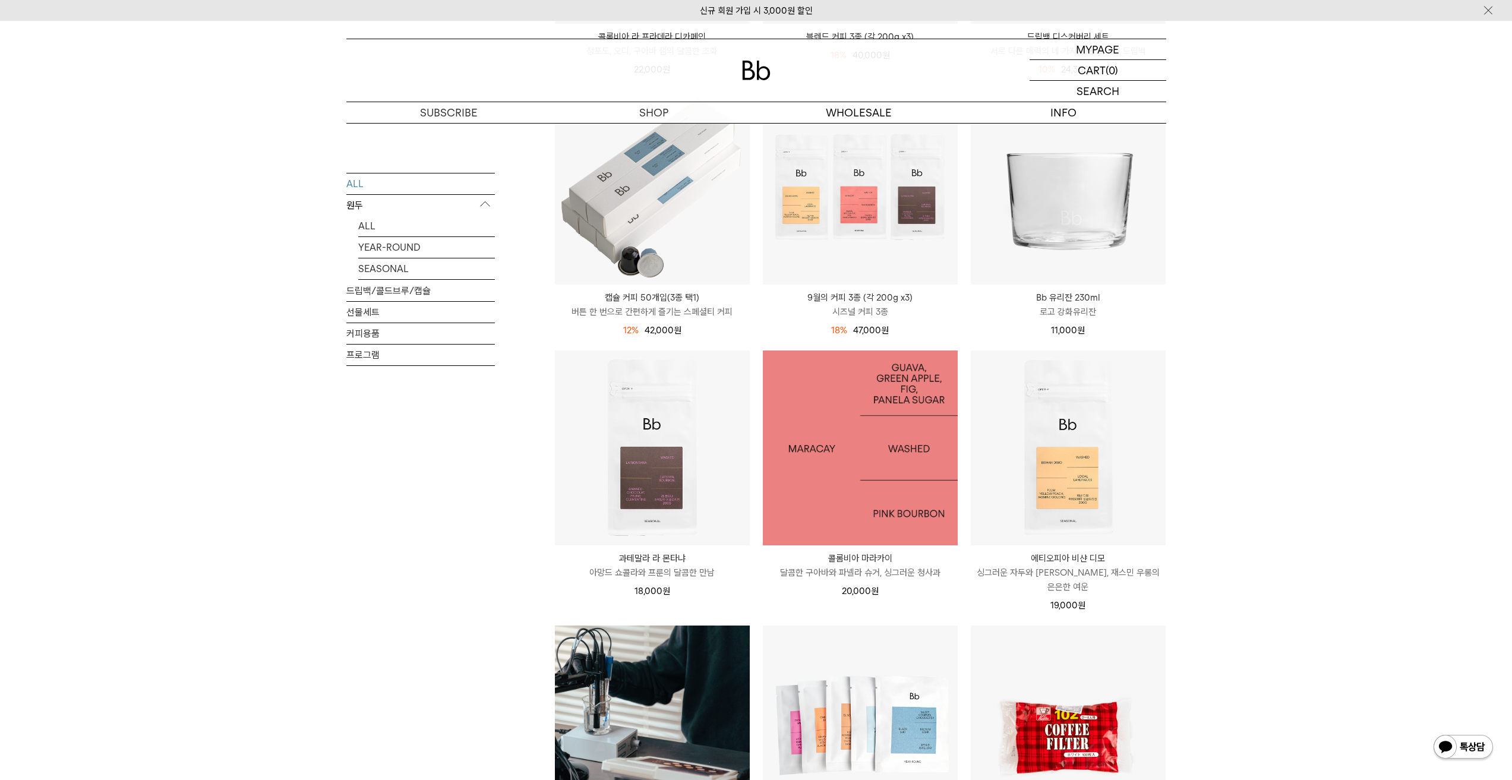
click at [909, 435] on img at bounding box center [860, 447] width 195 height 195
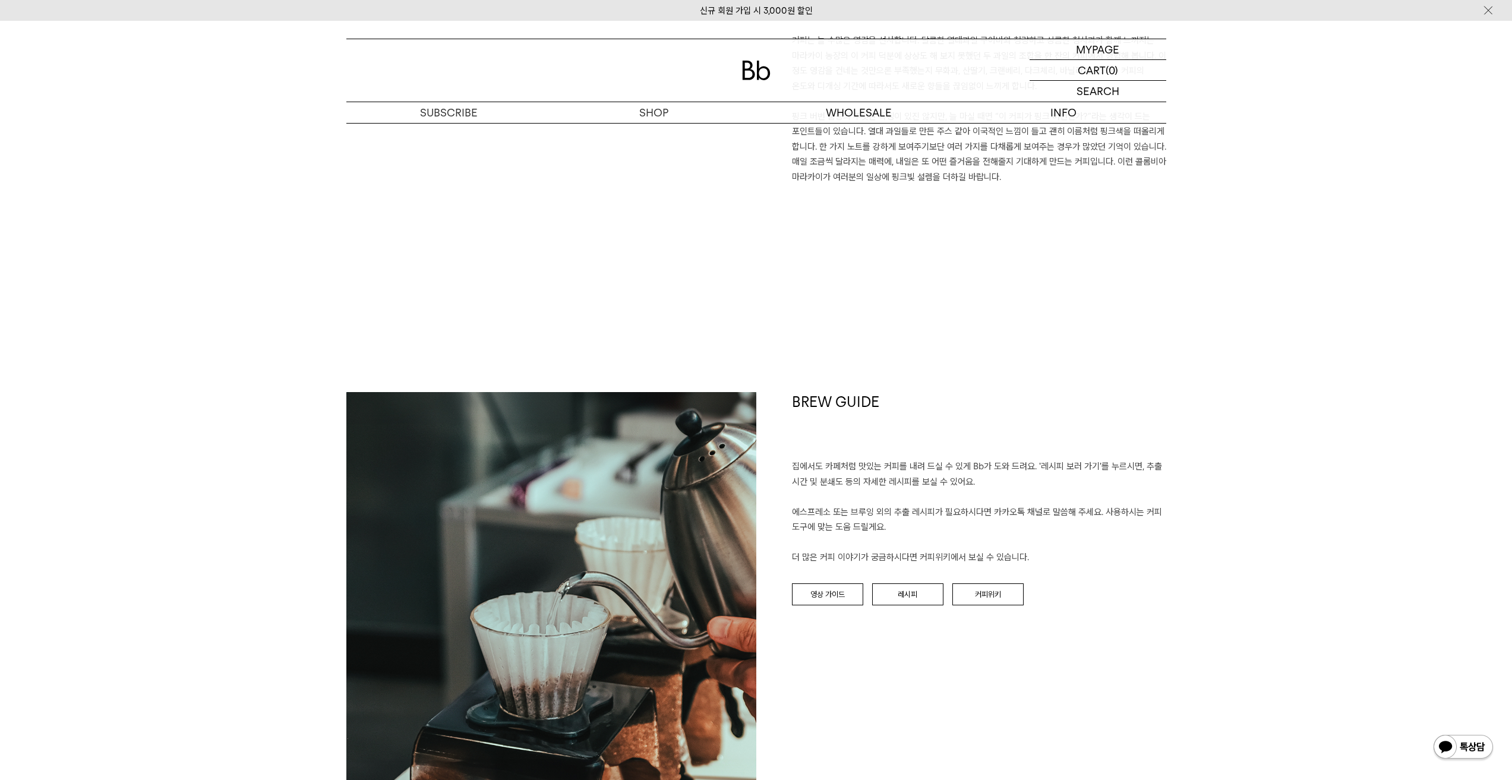
scroll to position [1010, 0]
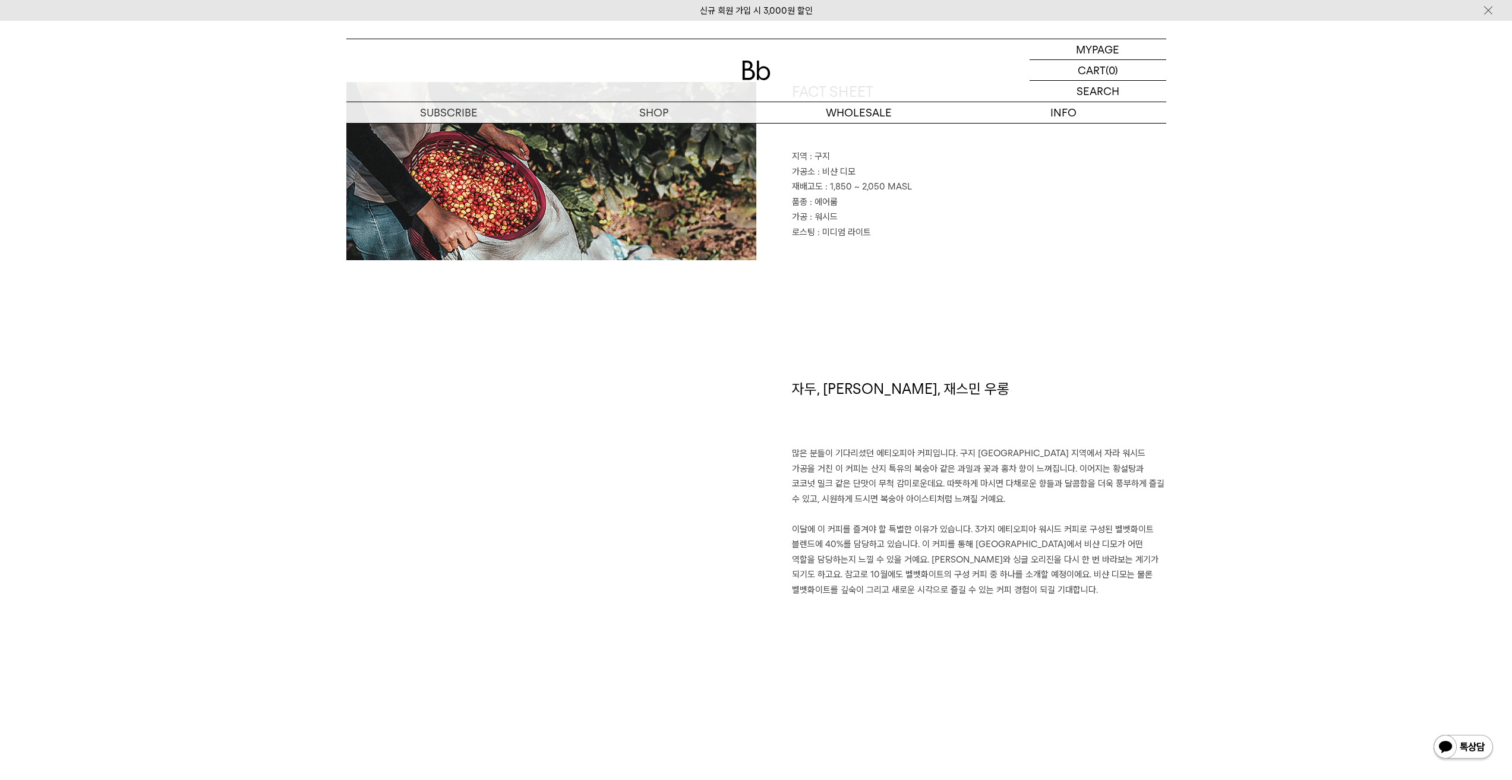
scroll to position [594, 0]
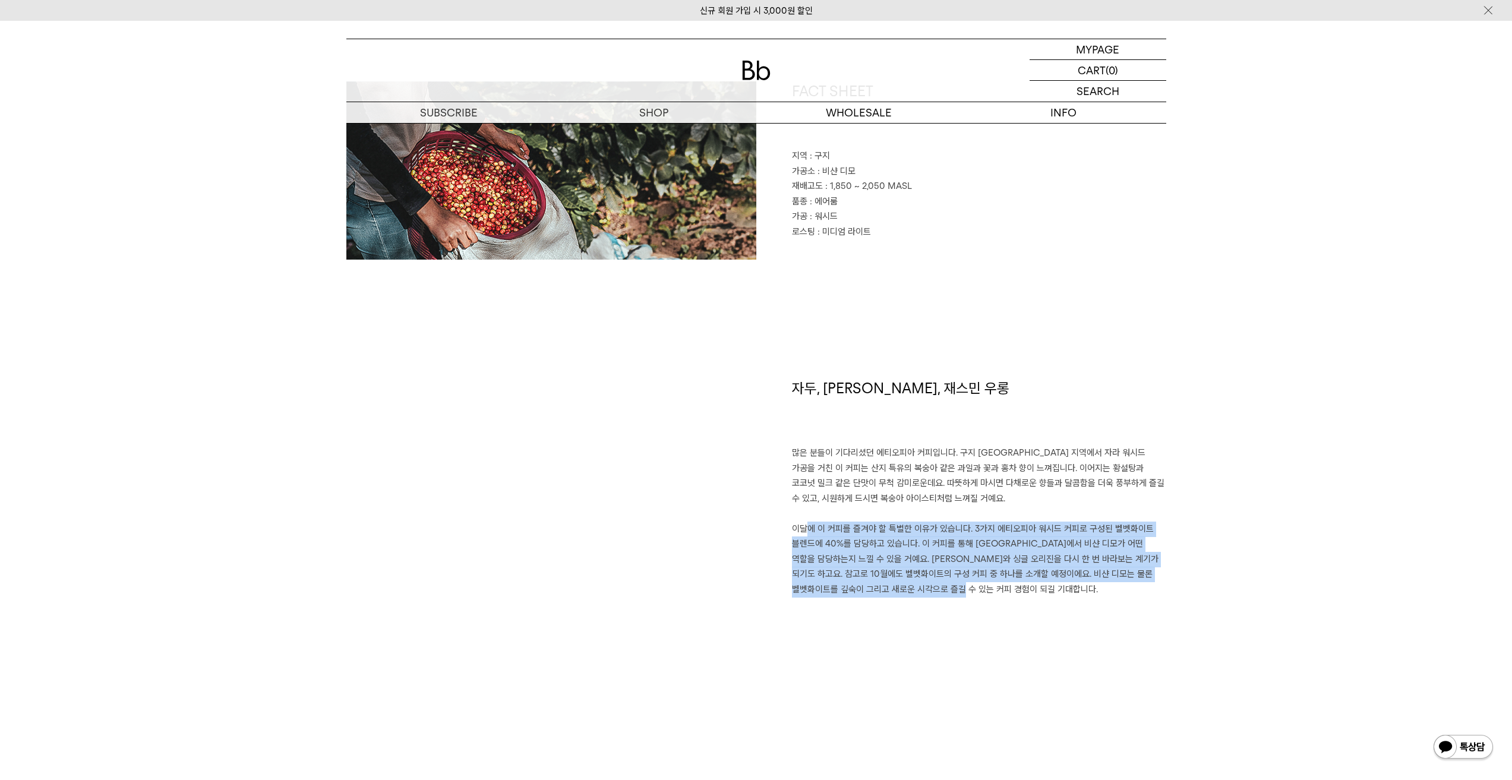
drag, startPoint x: 1015, startPoint y: 589, endPoint x: 781, endPoint y: 523, distance: 243.2
click at [781, 523] on div "자두, [PERSON_NAME], 재스민 우롱 많은 분들이 기다리셨던 에티오피아 커피입니다. 구지 [GEOGRAPHIC_DATA] 지역에서 자…" at bounding box center [961, 531] width 410 height 307
click at [782, 522] on div "자두, [PERSON_NAME], 재스민 우롱 많은 분들이 기다리셨던 에티오피아 커피입니다. 구지 [GEOGRAPHIC_DATA] 지역에서 자…" at bounding box center [961, 531] width 410 height 307
click at [1018, 589] on p "많은 분들이 기다리셨던 에티오피아 커피입니다. 구지 샤키소 지역에서 자라 워시드 가공을 거친 이 커피는 산지 특유의 복숭아 같은 과일과 꽃과 …" at bounding box center [979, 521] width 374 height 151
click at [1016, 592] on p "많은 분들이 기다리셨던 에티오피아 커피입니다. 구지 샤키소 지역에서 자라 워시드 가공을 거친 이 커피는 산지 특유의 복숭아 같은 과일과 꽃과 …" at bounding box center [979, 521] width 374 height 151
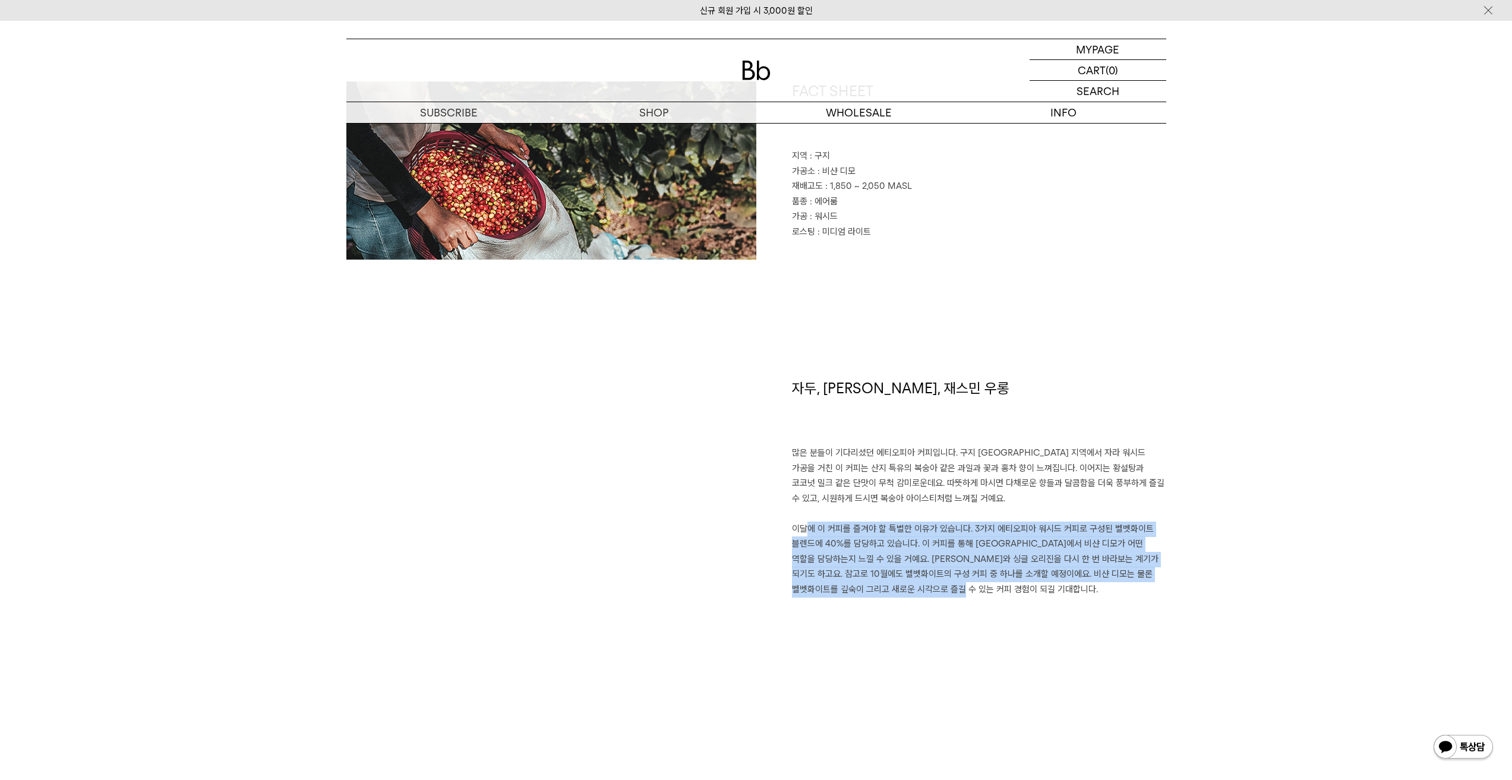
click at [892, 583] on p "많은 분들이 기다리셨던 에티오피아 커피입니다. 구지 샤키소 지역에서 자라 워시드 가공을 거친 이 커피는 산지 특유의 복숭아 같은 과일과 꽃과 …" at bounding box center [979, 521] width 374 height 151
click at [915, 637] on div "자두, 황도, 재스민 우롱 많은 분들이 기다리셨던 에티오피아 커피입니다. 구지 샤키소 지역에서 자라 워시드 가공을 거친 이 커피는 산지 특유의…" at bounding box center [961, 531] width 410 height 307
click at [914, 637] on div "자두, 황도, 재스민 우롱 많은 분들이 기다리셨던 에티오피아 커피입니다. 구지 샤키소 지역에서 자라 워시드 가공을 거친 이 커피는 산지 특유의…" at bounding box center [961, 531] width 410 height 307
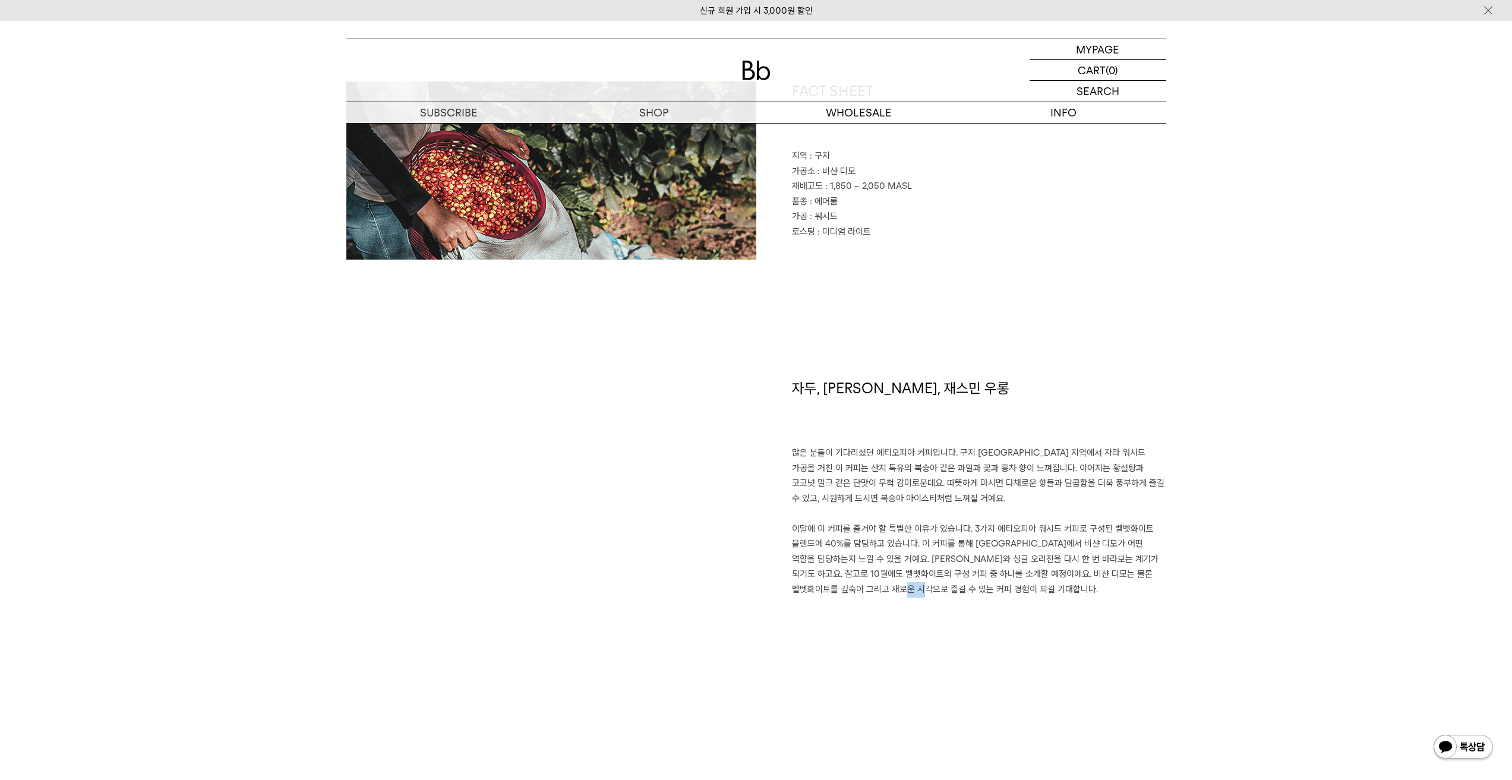
click at [914, 637] on div "자두, 황도, 재스민 우롱 많은 분들이 기다리셨던 에티오피아 커피입니다. 구지 샤키소 지역에서 자라 워시드 가공을 거친 이 커피는 산지 특유의…" at bounding box center [961, 531] width 410 height 307
click at [1019, 605] on div "자두, 황도, 재스민 우롱 많은 분들이 기다리셨던 에티오피아 커피입니다. 구지 샤키소 지역에서 자라 워시드 가공을 거친 이 커피는 산지 특유의…" at bounding box center [961, 531] width 410 height 307
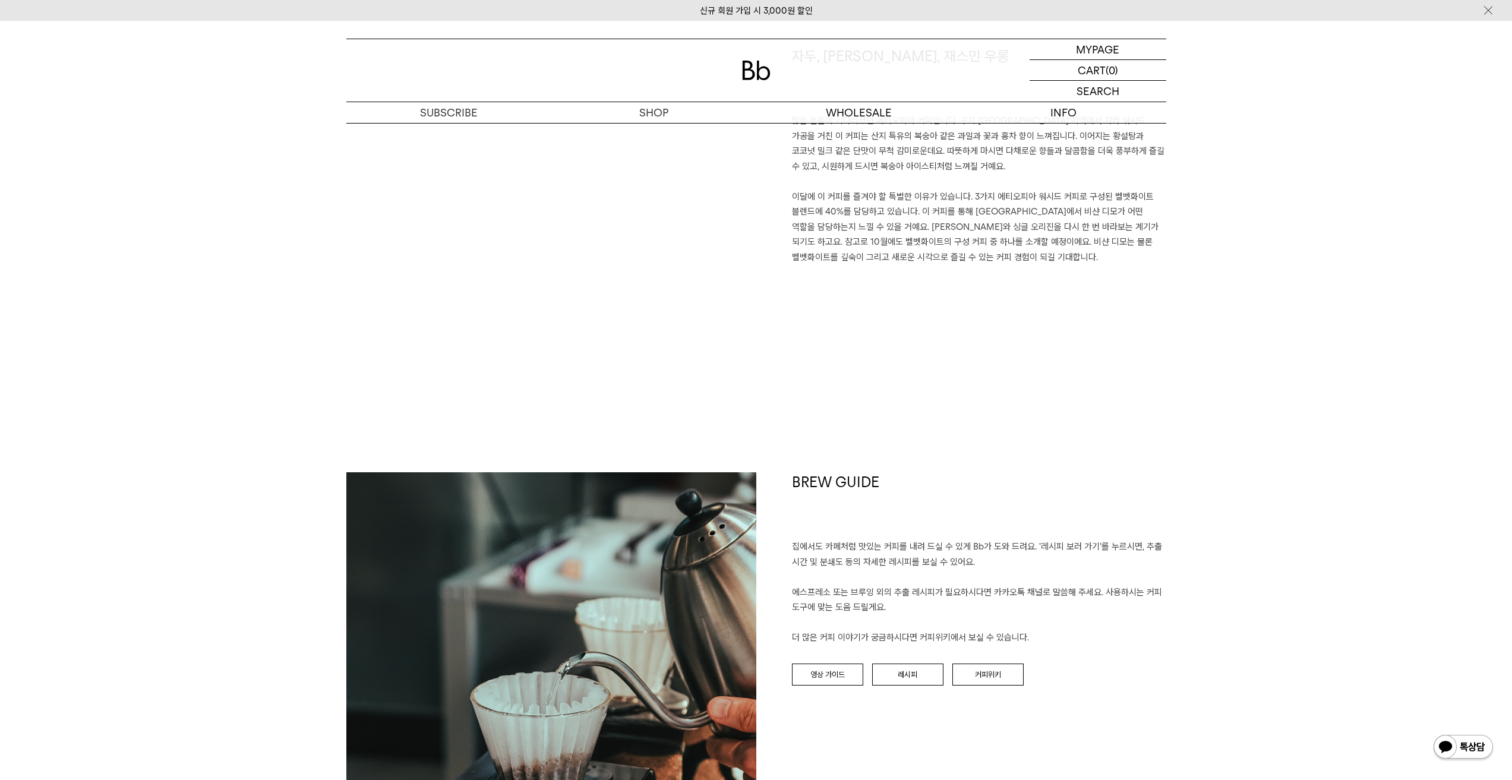
scroll to position [1010, 0]
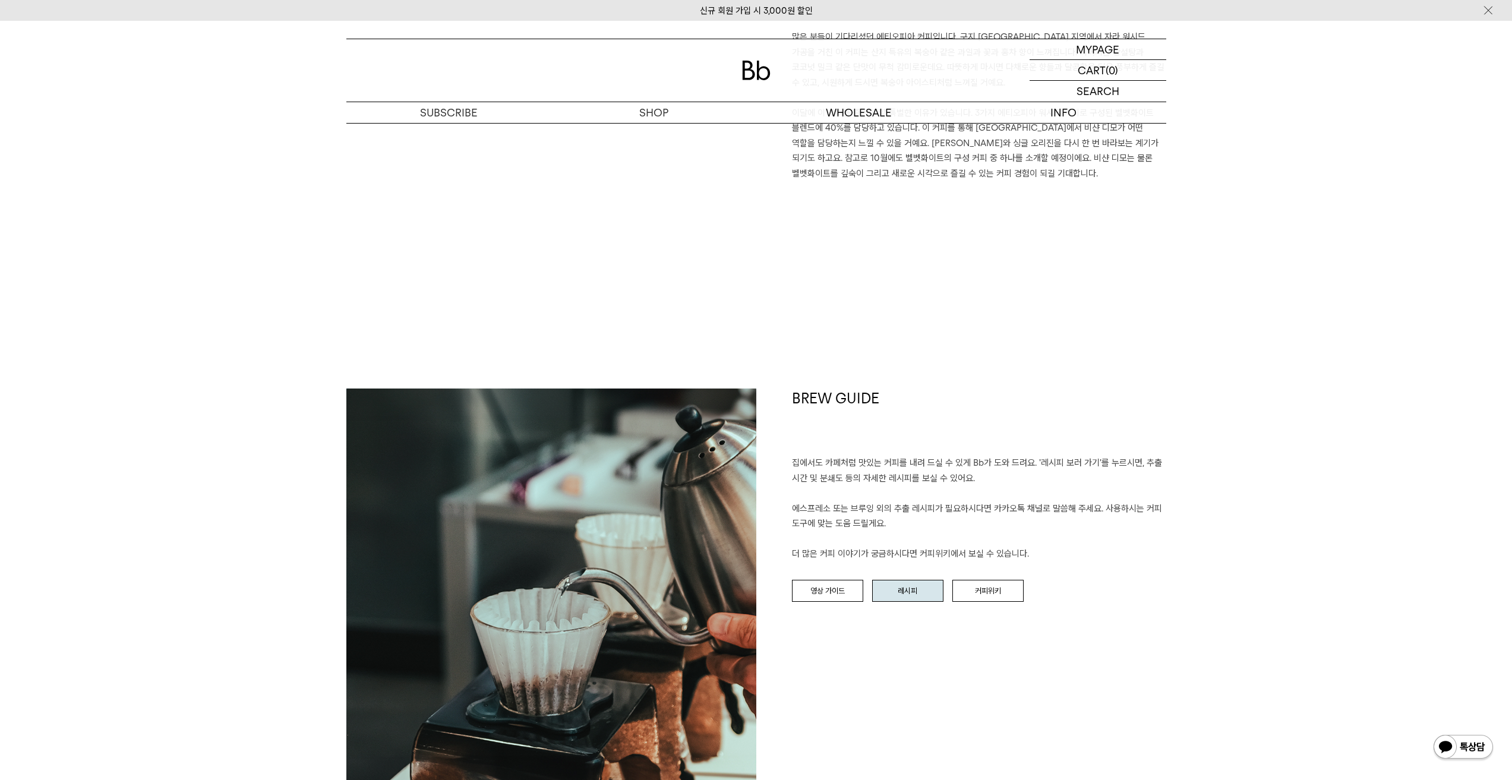
click at [913, 587] on link "레시피" at bounding box center [907, 591] width 71 height 23
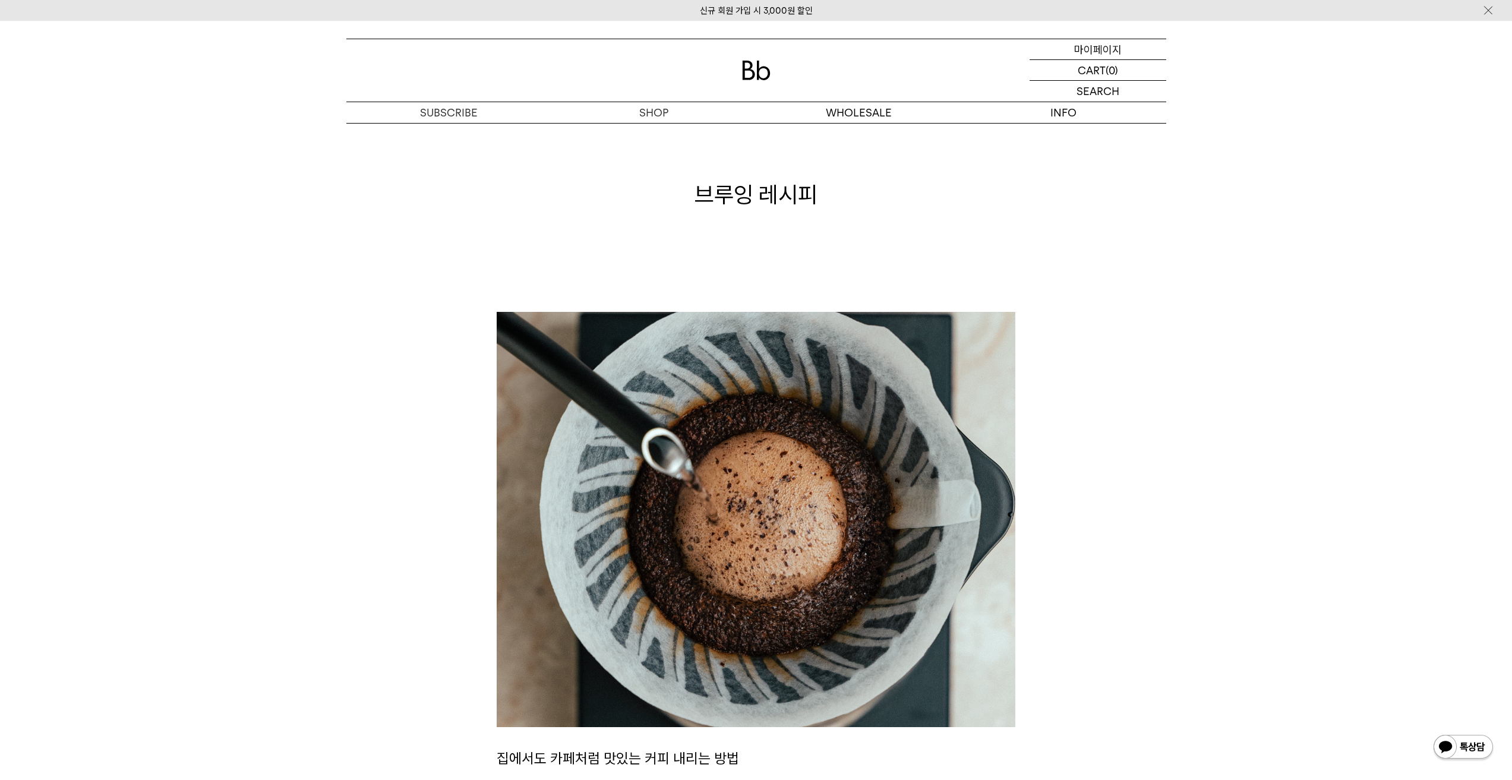
click at [1122, 51] on div "MYPAGE 마이페이지" at bounding box center [1097, 49] width 137 height 20
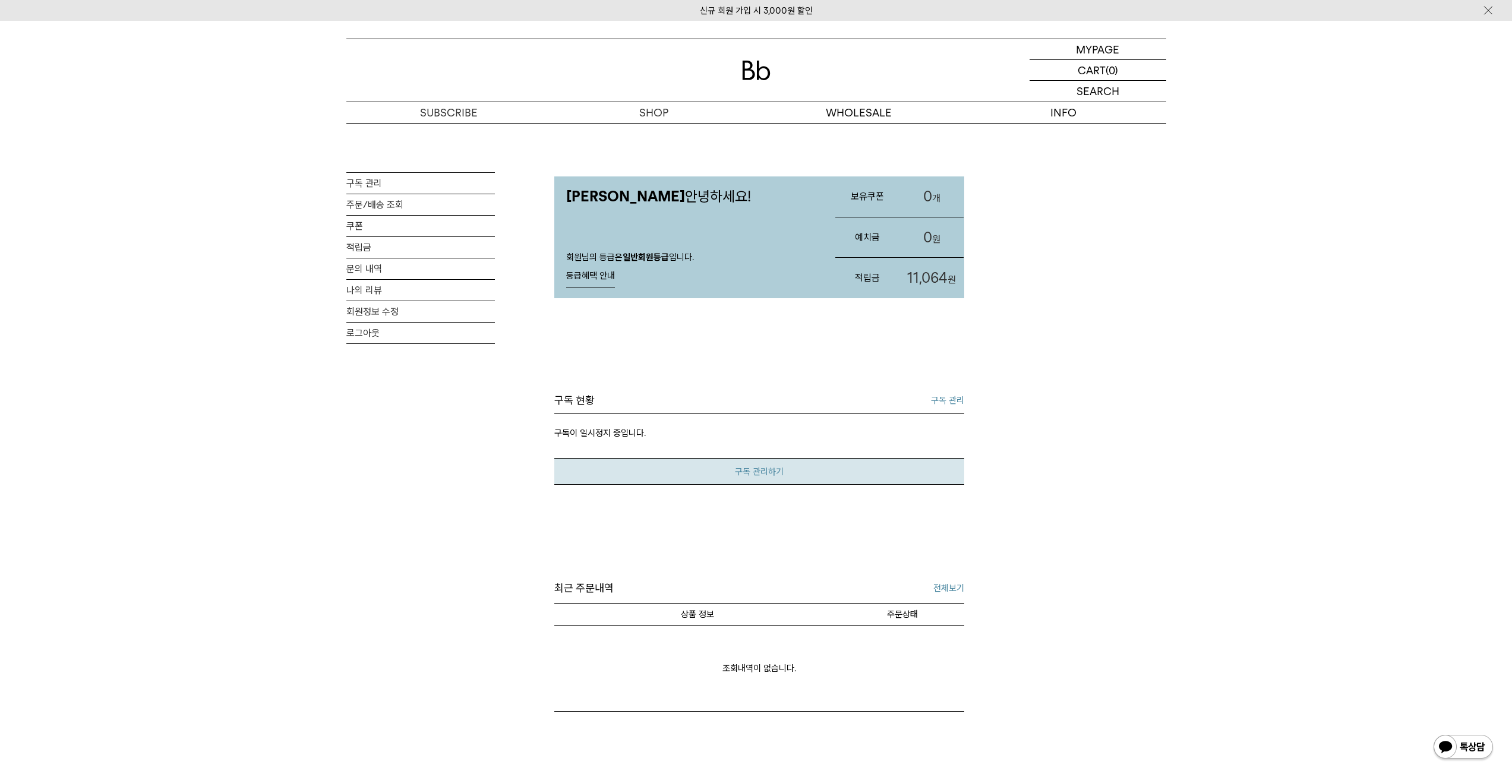
click at [765, 476] on link "구독 관리하기" at bounding box center [759, 471] width 410 height 27
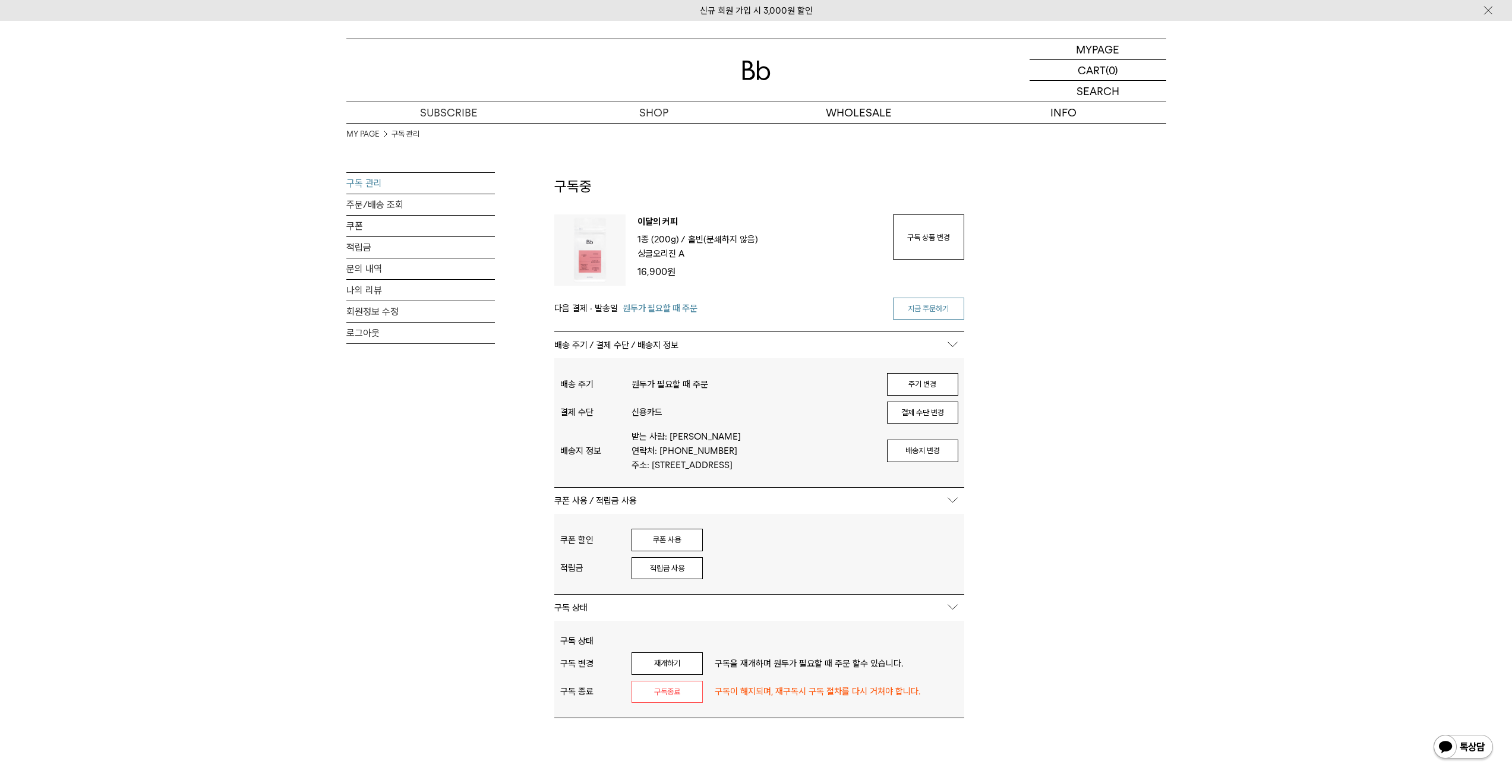
click at [943, 309] on link "지금 주문하기" at bounding box center [928, 309] width 71 height 23
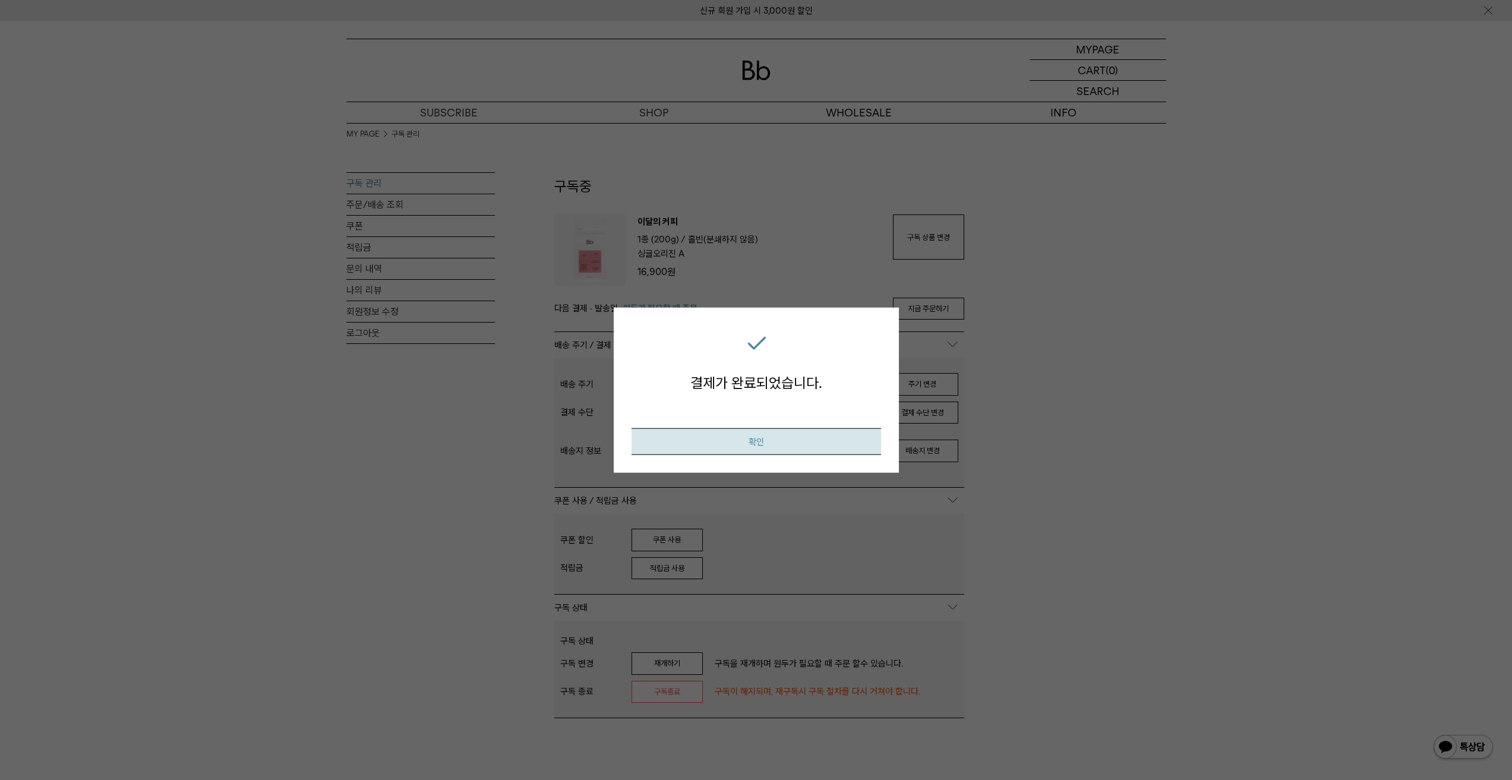
click at [775, 438] on button "확인" at bounding box center [755, 441] width 249 height 27
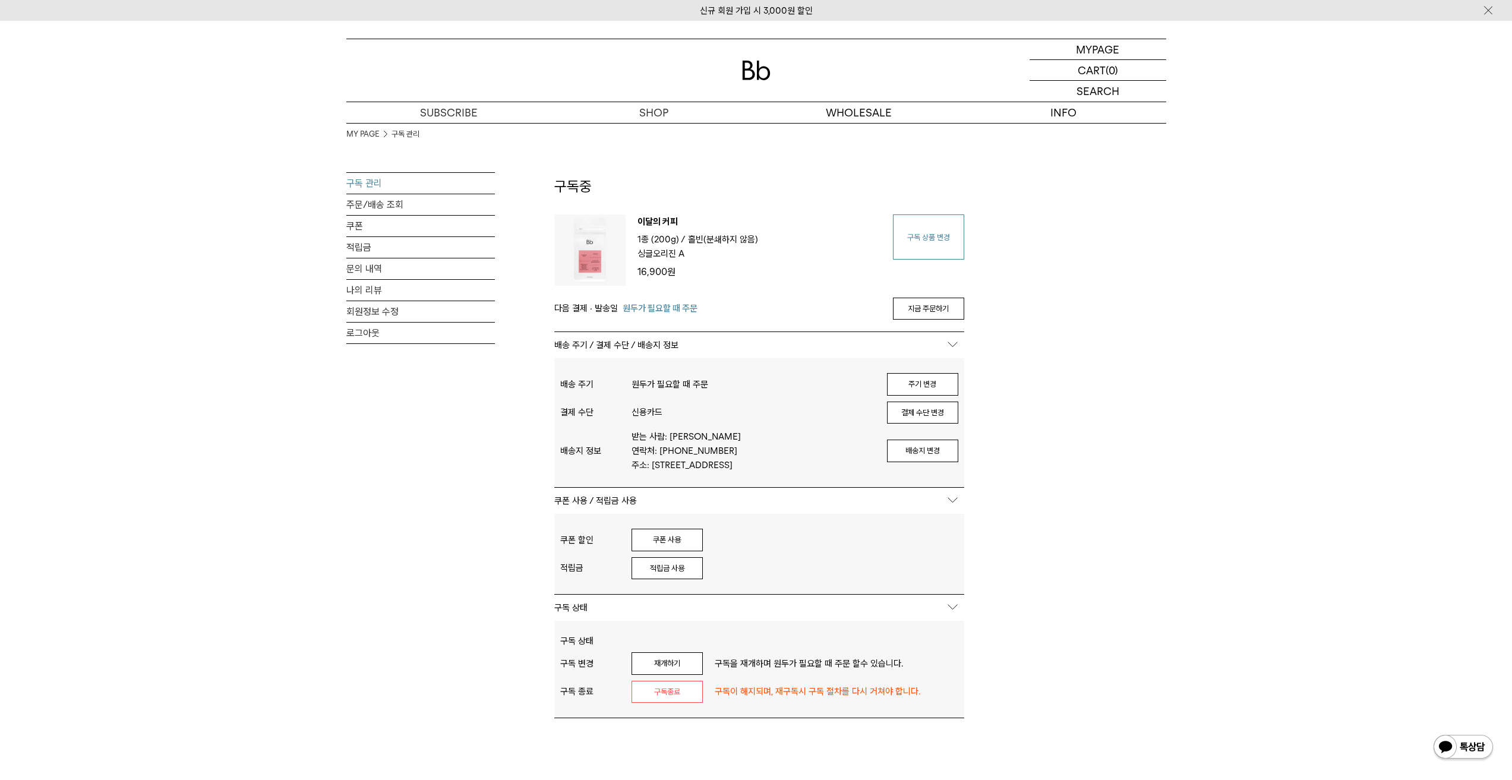
click at [914, 228] on link "구독 상품 변경" at bounding box center [928, 236] width 71 height 45
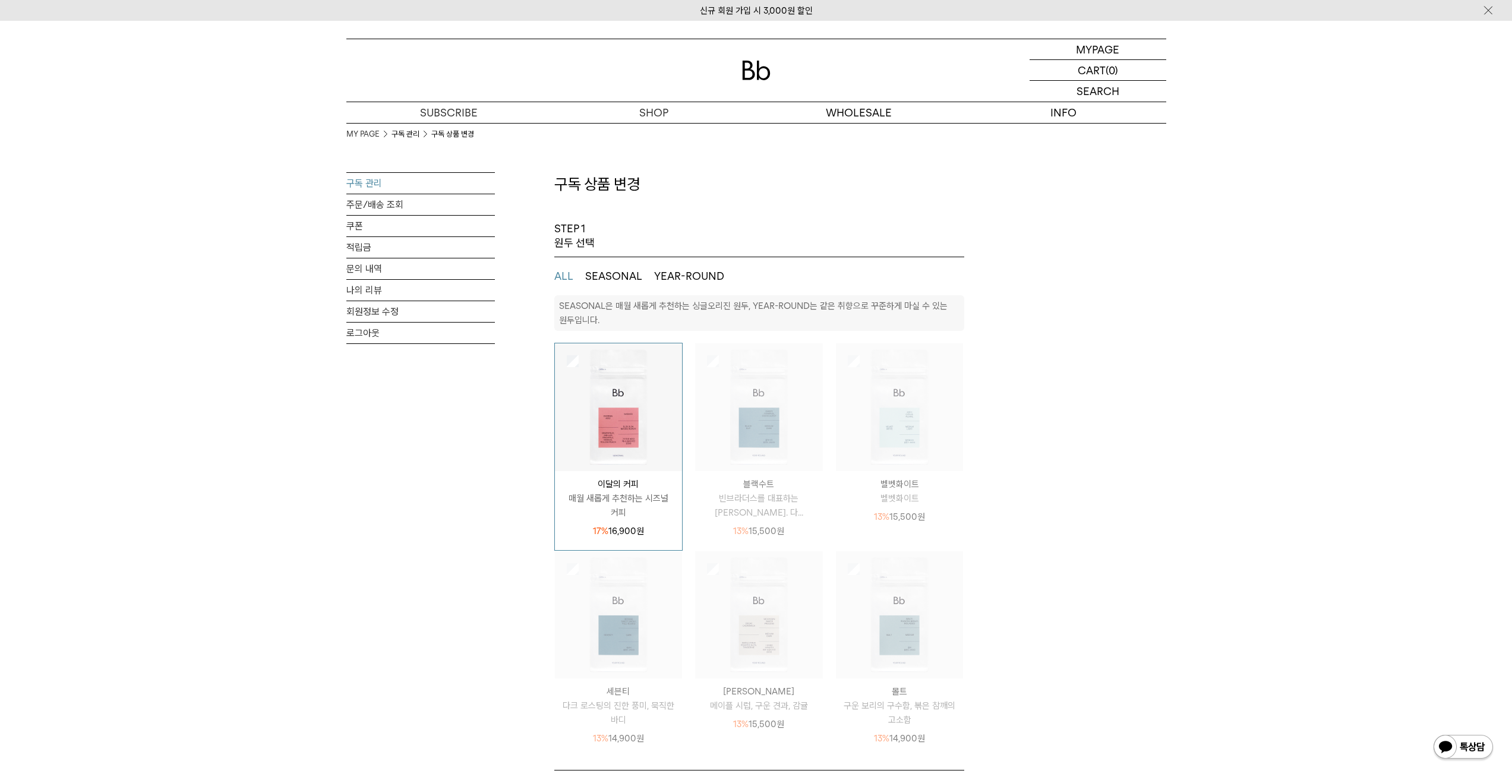
select select "**"
click at [606, 415] on img at bounding box center [619, 407] width 128 height 128
click at [349, 202] on link "주문/배송 조회" at bounding box center [420, 204] width 149 height 21
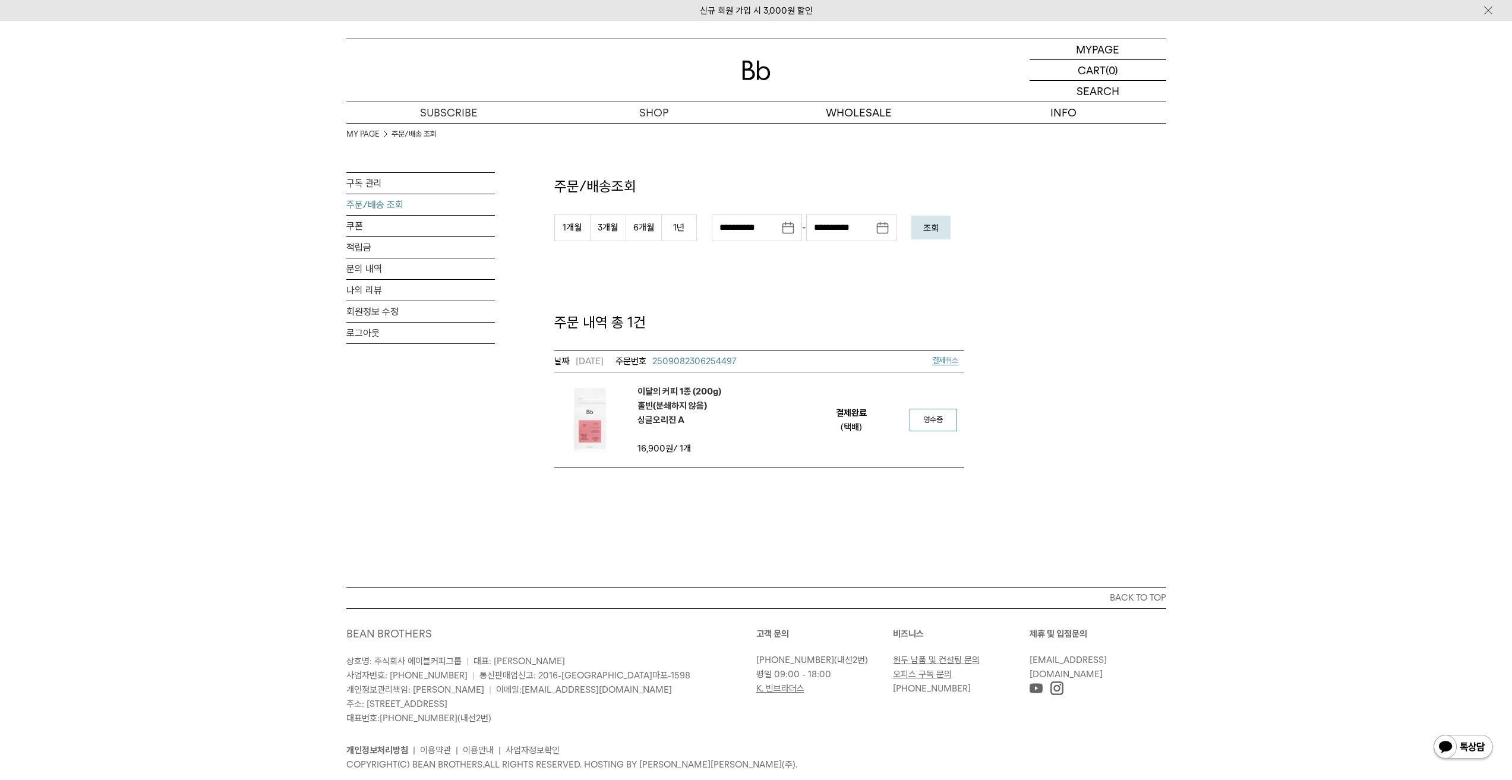
click at [949, 422] on link "영수증" at bounding box center [933, 420] width 48 height 23
click at [369, 190] on link "구독 관리" at bounding box center [420, 183] width 149 height 21
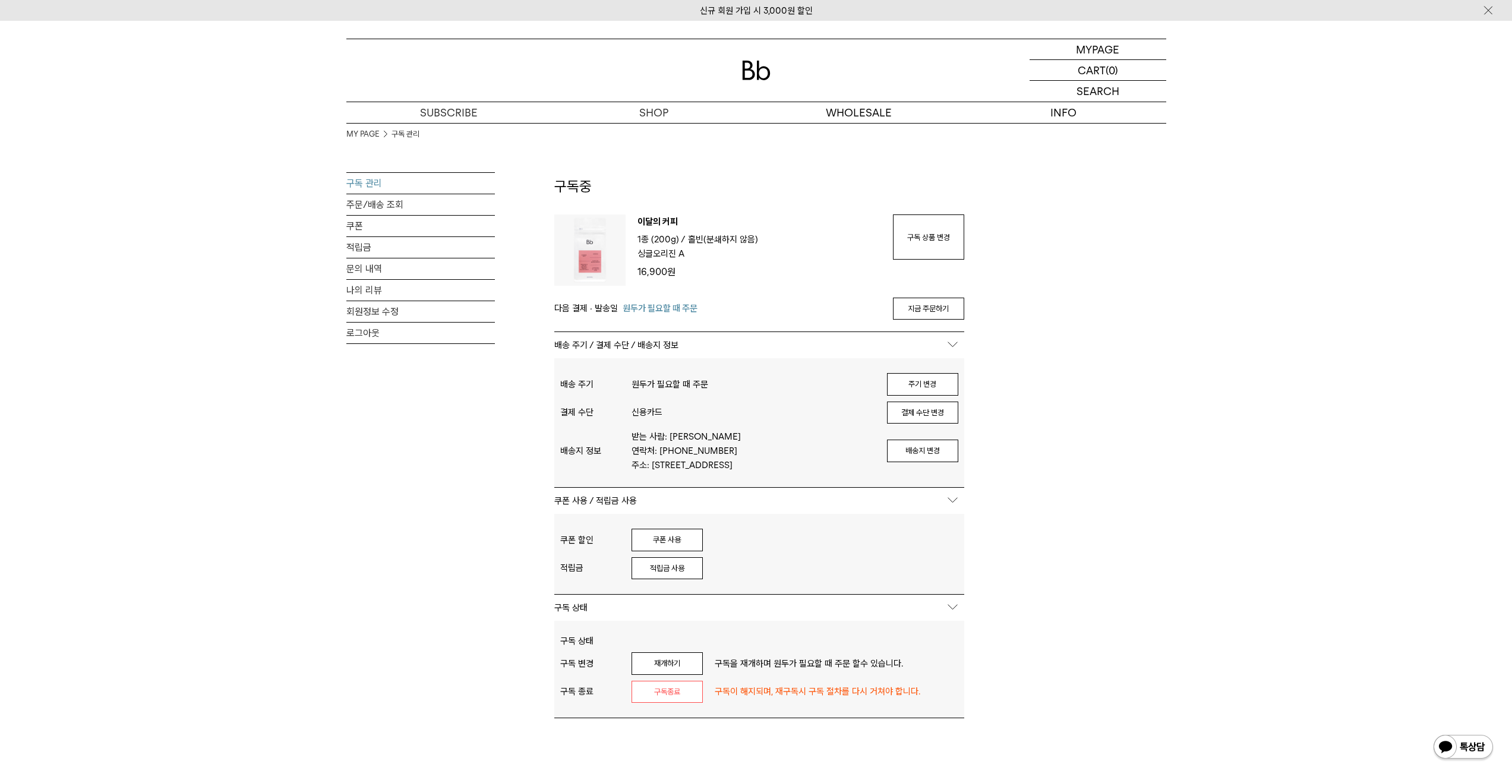
click at [577, 257] on img at bounding box center [589, 249] width 71 height 71
click at [668, 226] on p "이달의 커피" at bounding box center [759, 223] width 244 height 18
click at [741, 71] on div at bounding box center [756, 70] width 820 height 62
click at [761, 71] on img at bounding box center [756, 71] width 29 height 20
click at [757, 71] on img at bounding box center [756, 71] width 29 height 20
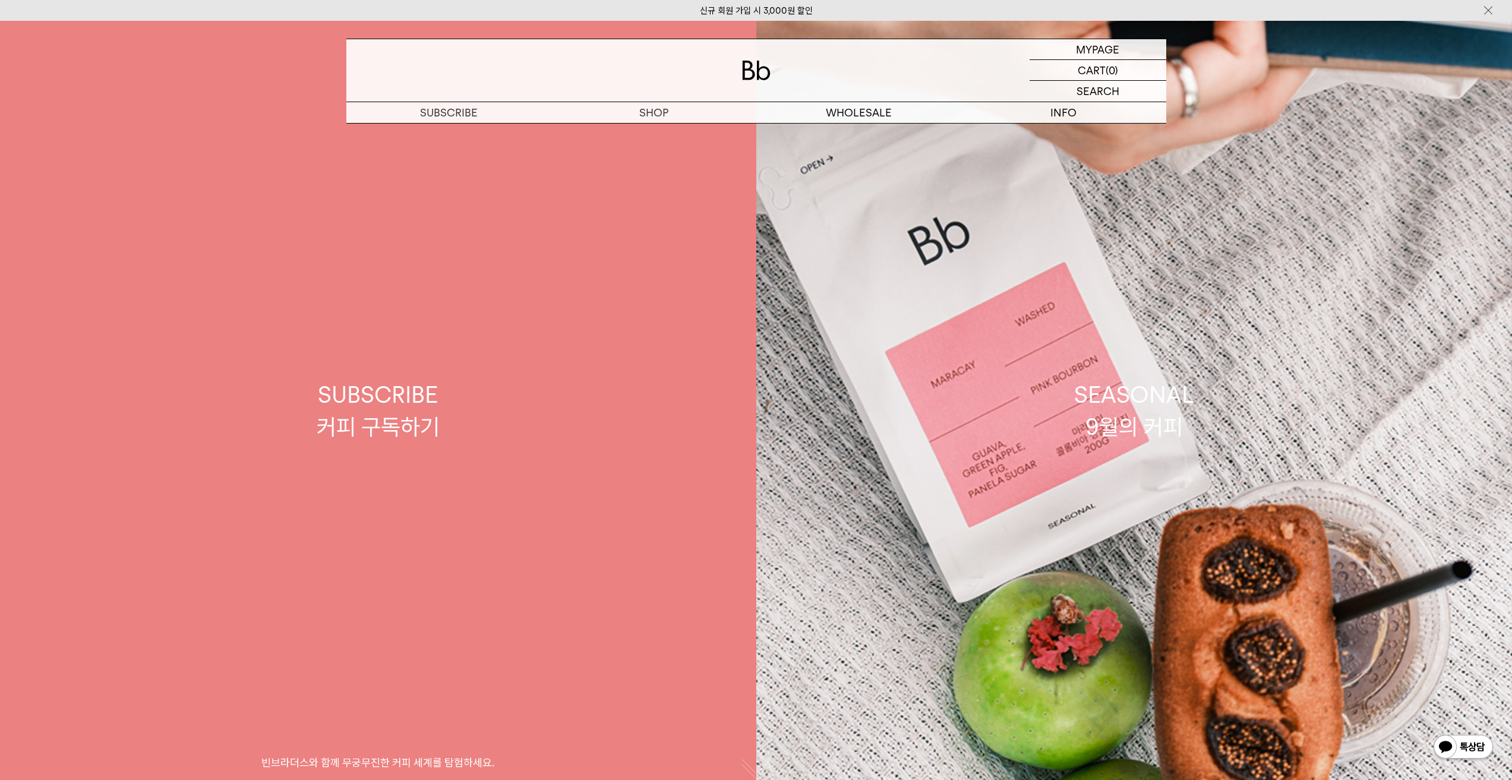
click at [316, 448] on link "SUBSCRIBE 커피 구독하기 빈브라더스와 함께 무궁무진한 커피 세계를 탐험하세요." at bounding box center [378, 411] width 756 height 780
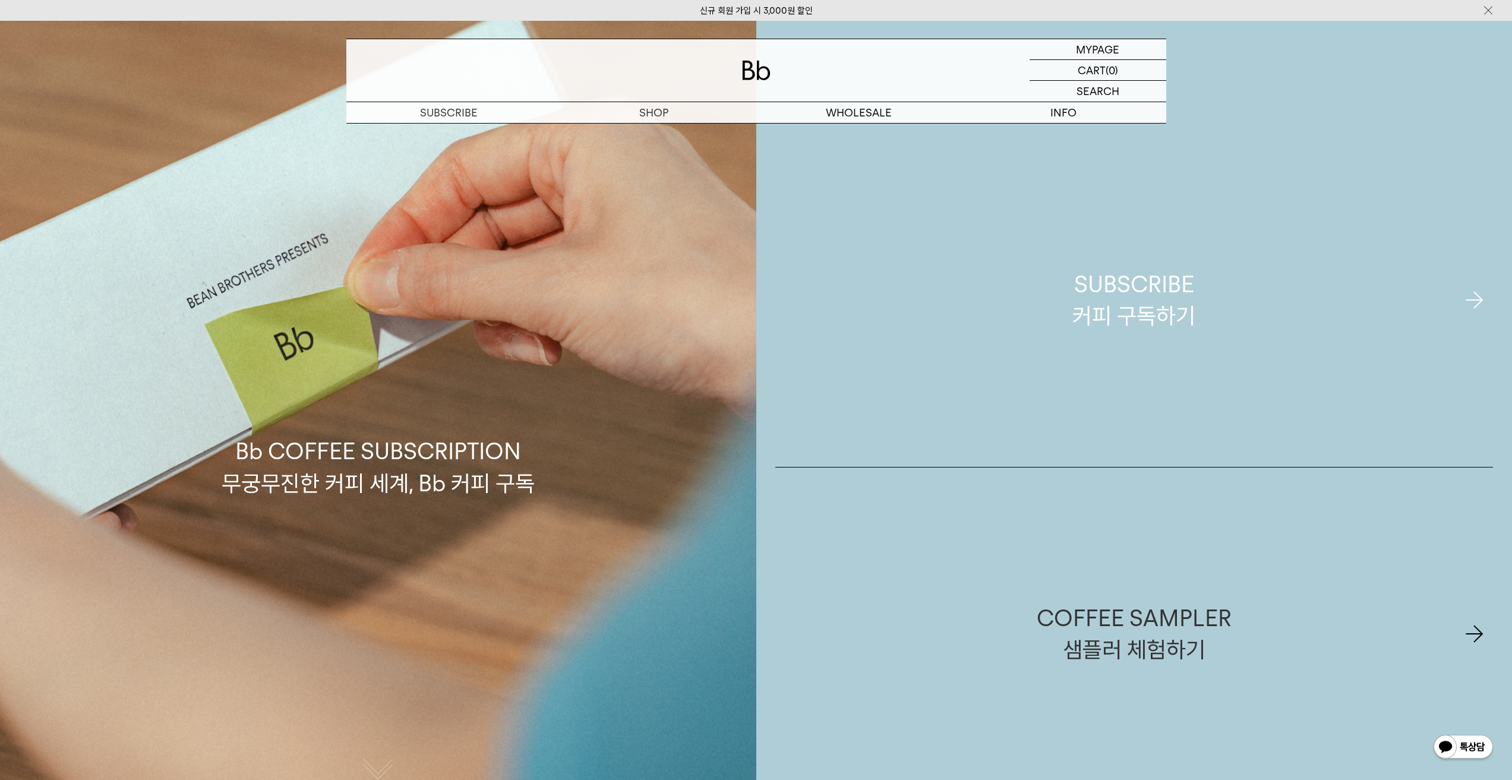
click at [1151, 328] on div "SUBSCRIBE 커피 구독하기" at bounding box center [1133, 299] width 123 height 63
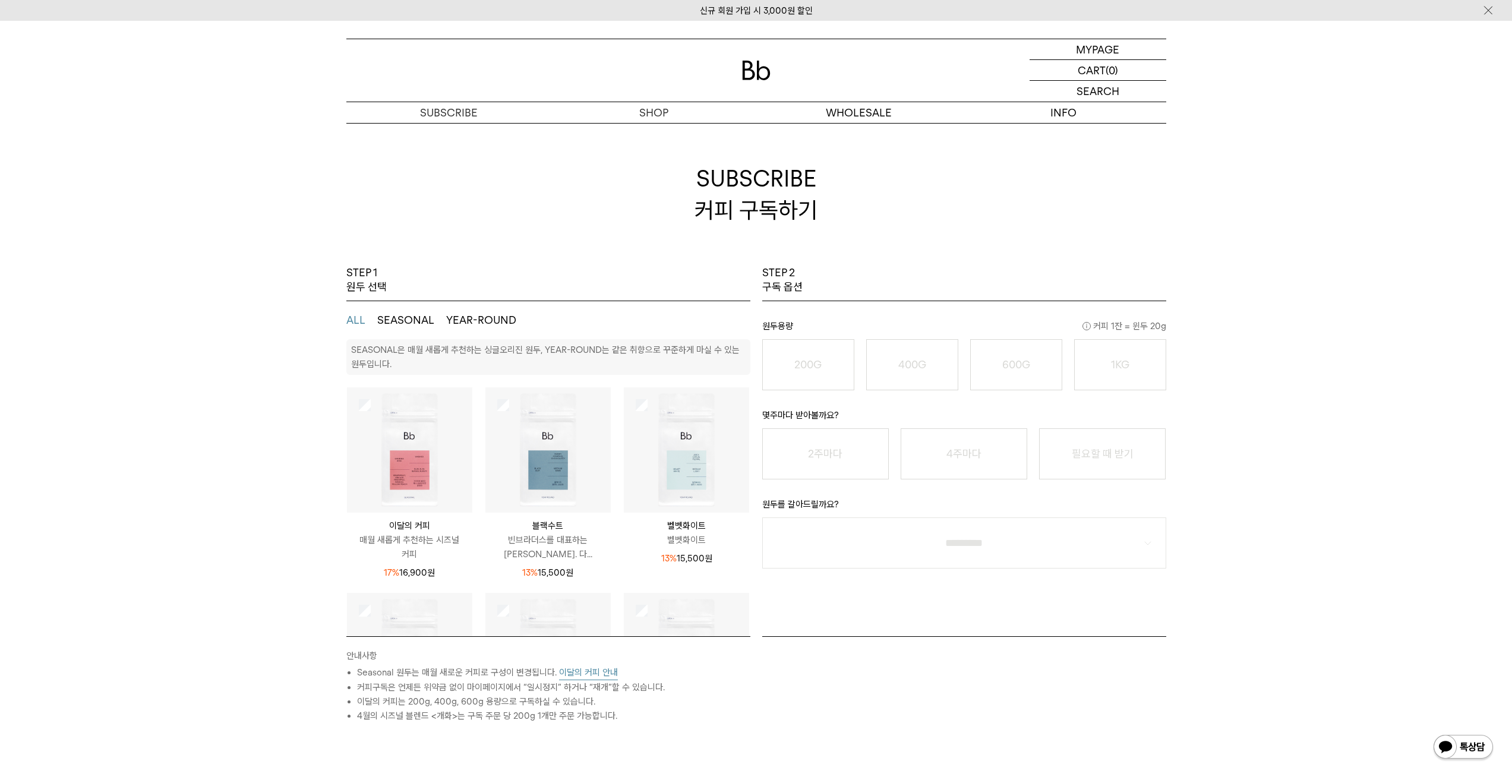
click at [415, 317] on button "SEASONAL" at bounding box center [405, 320] width 57 height 14
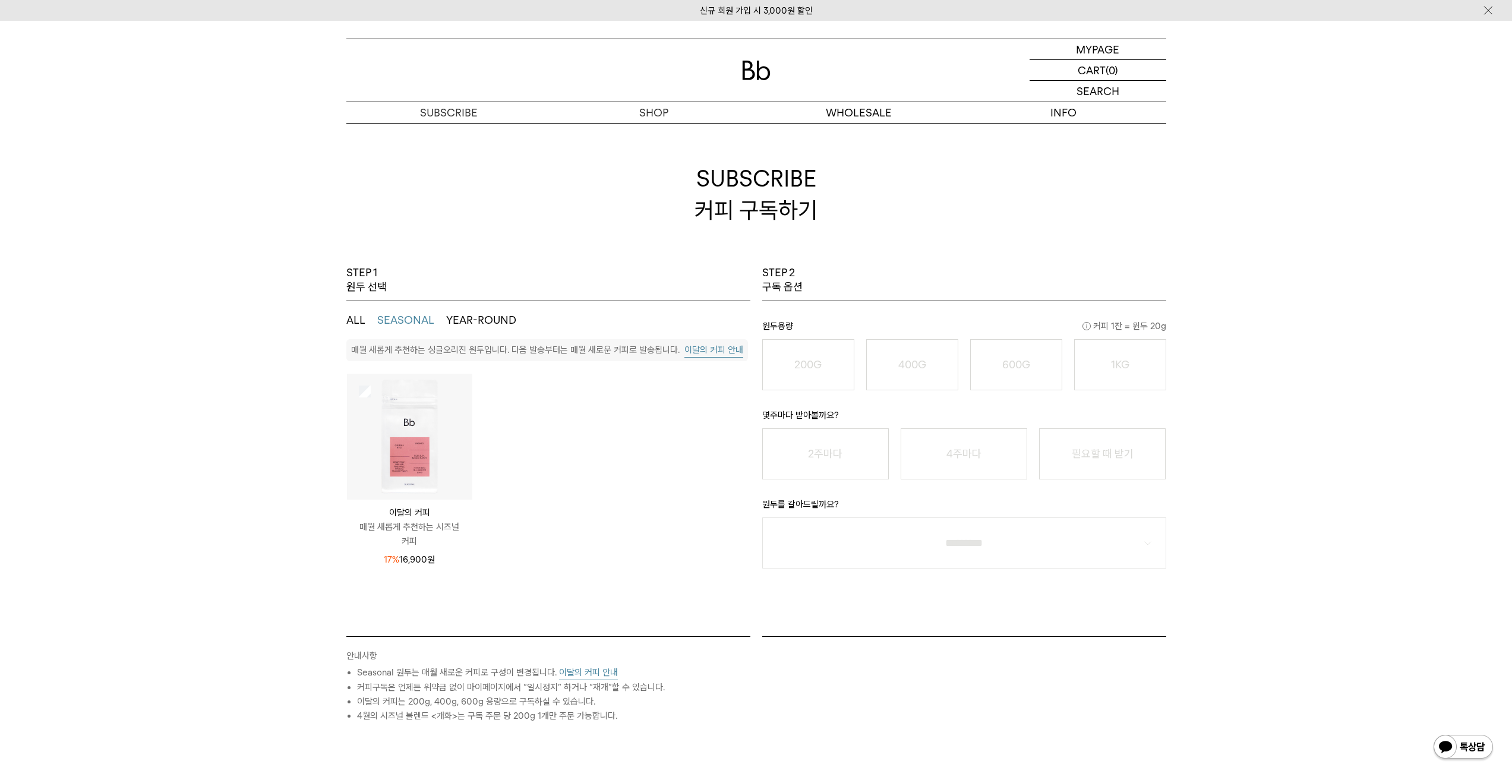
click at [391, 451] on img at bounding box center [409, 436] width 125 height 125
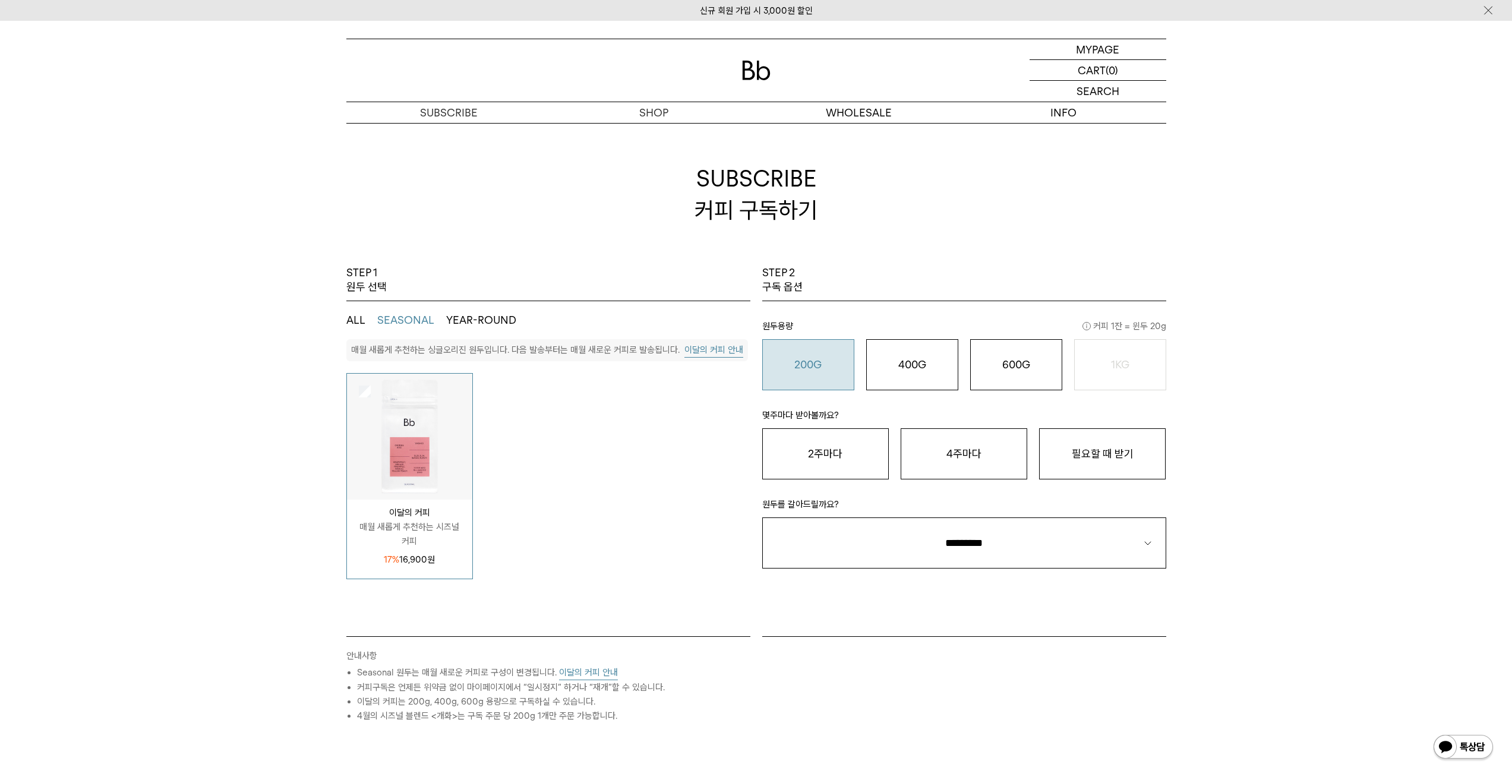
click at [822, 362] on o "200G" at bounding box center [807, 364] width 27 height 12
click at [700, 350] on button "이달의 커피 안내" at bounding box center [713, 350] width 59 height 15
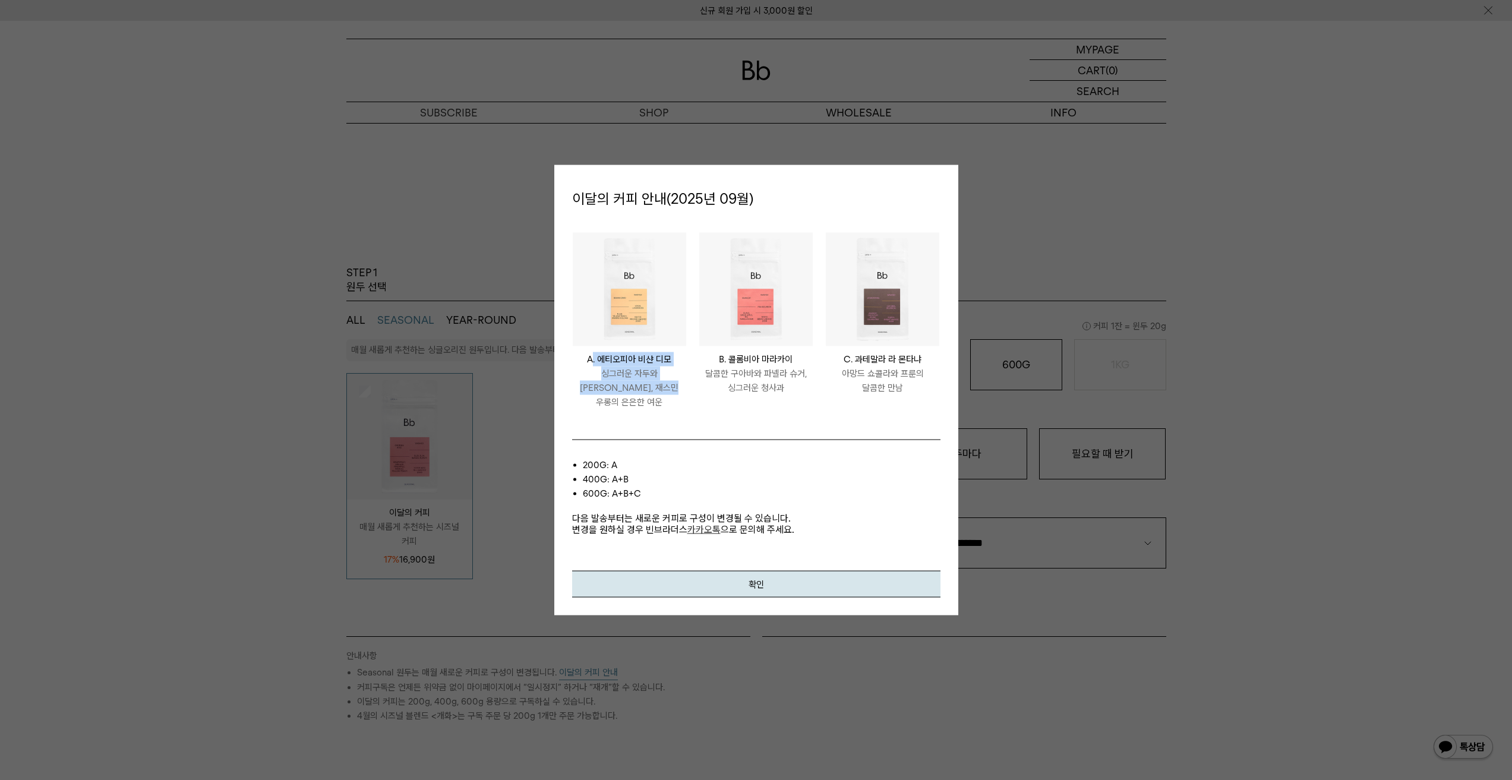
drag, startPoint x: 674, startPoint y: 397, endPoint x: 593, endPoint y: 365, distance: 87.5
click at [593, 365] on div "ETHIOPIA [PERSON_NAME] 비샨 디모 싱그러운 자두와 [PERSON_NAME], 재스민 우롱의 은은한 여운" at bounding box center [629, 380] width 113 height 57
click at [593, 365] on p "A. 에티오피아 비샨 디모" at bounding box center [629, 359] width 113 height 14
